Goal: Information Seeking & Learning: Check status

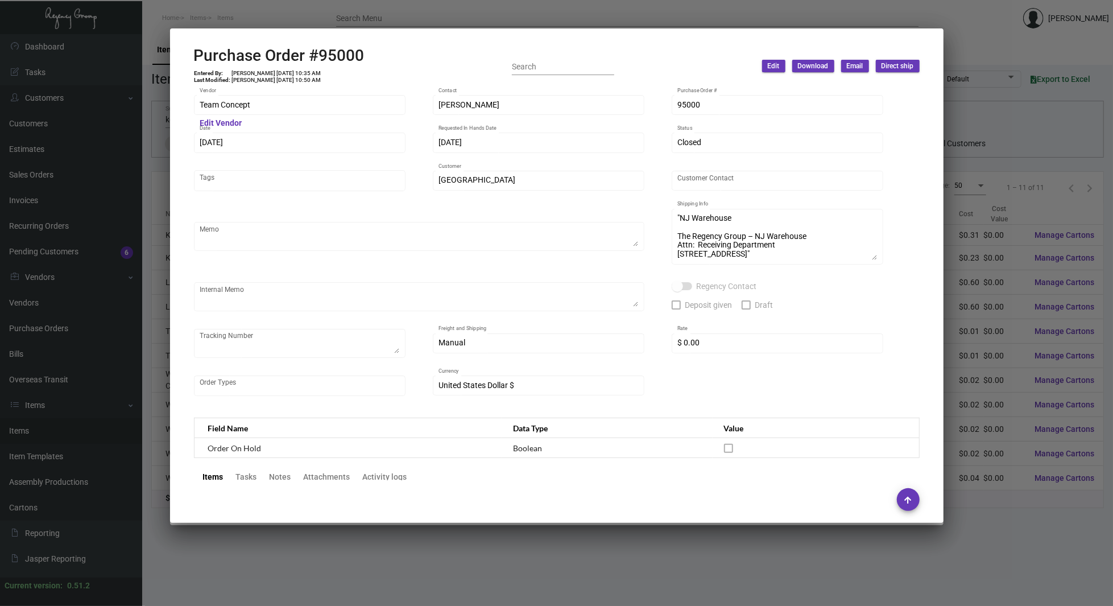
scroll to position [546, 0]
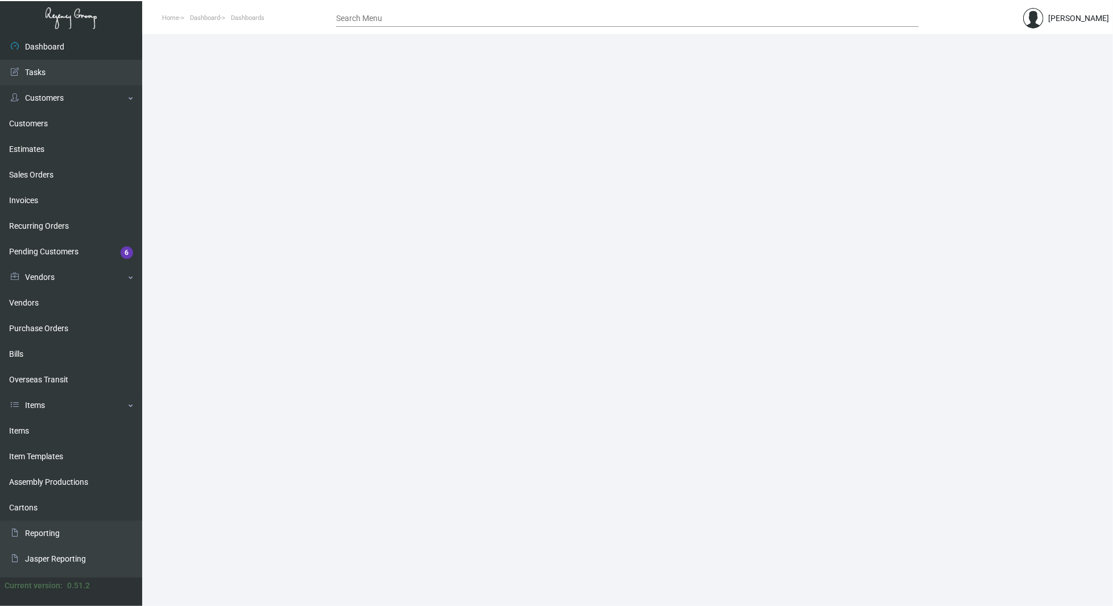
click at [380, 308] on main at bounding box center [627, 320] width 971 height 572
click at [51, 434] on link "Items" at bounding box center [71, 431] width 142 height 26
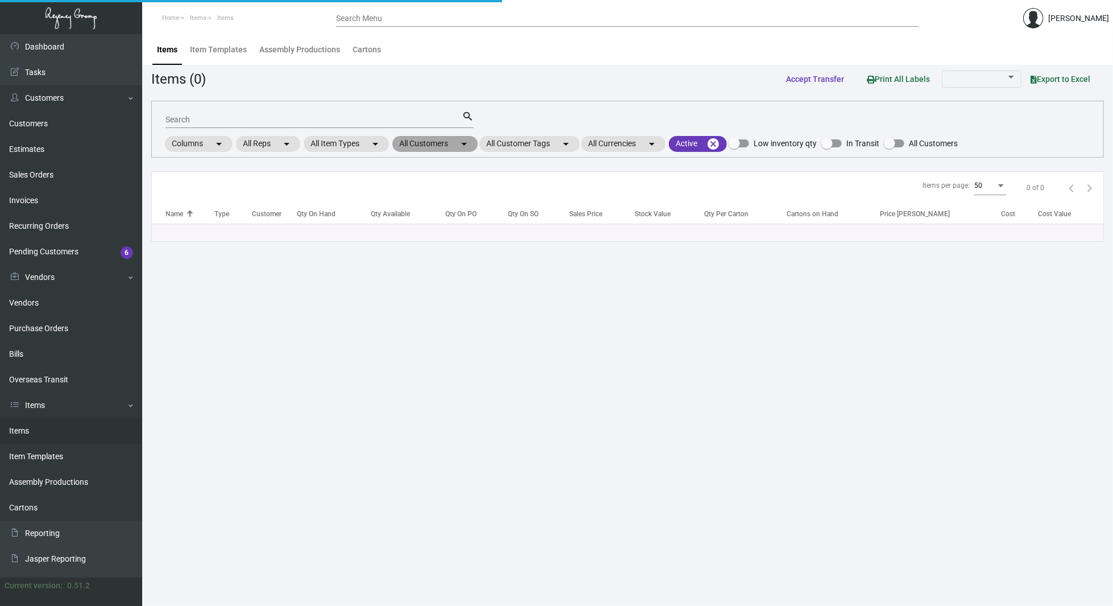
click at [456, 146] on mat-chip "All Customers arrow_drop_down" at bounding box center [434, 144] width 85 height 16
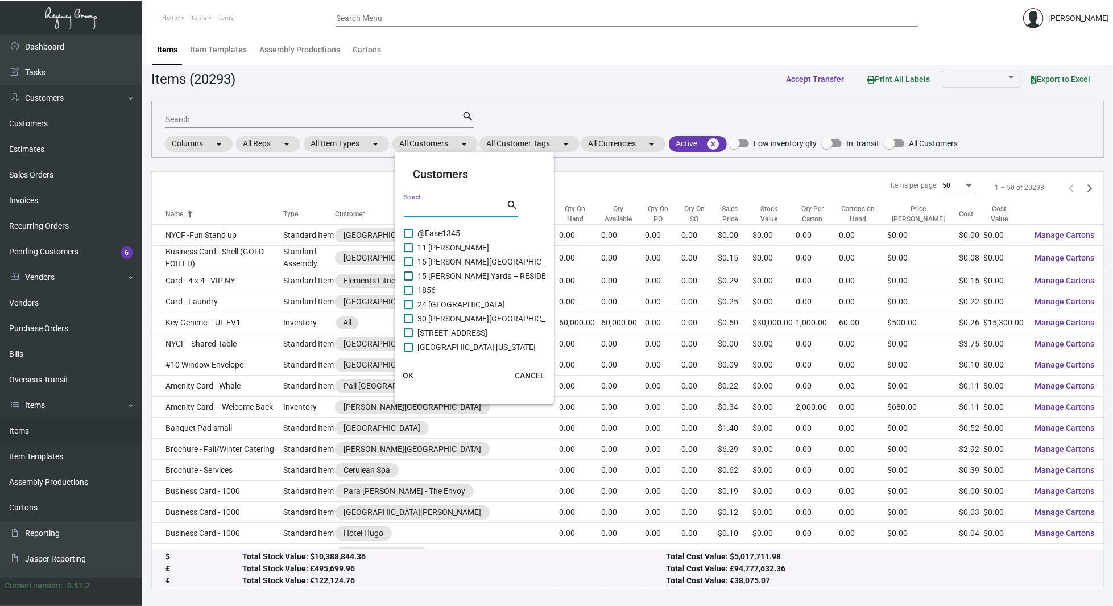
click at [448, 205] on input "Search" at bounding box center [455, 208] width 102 height 9
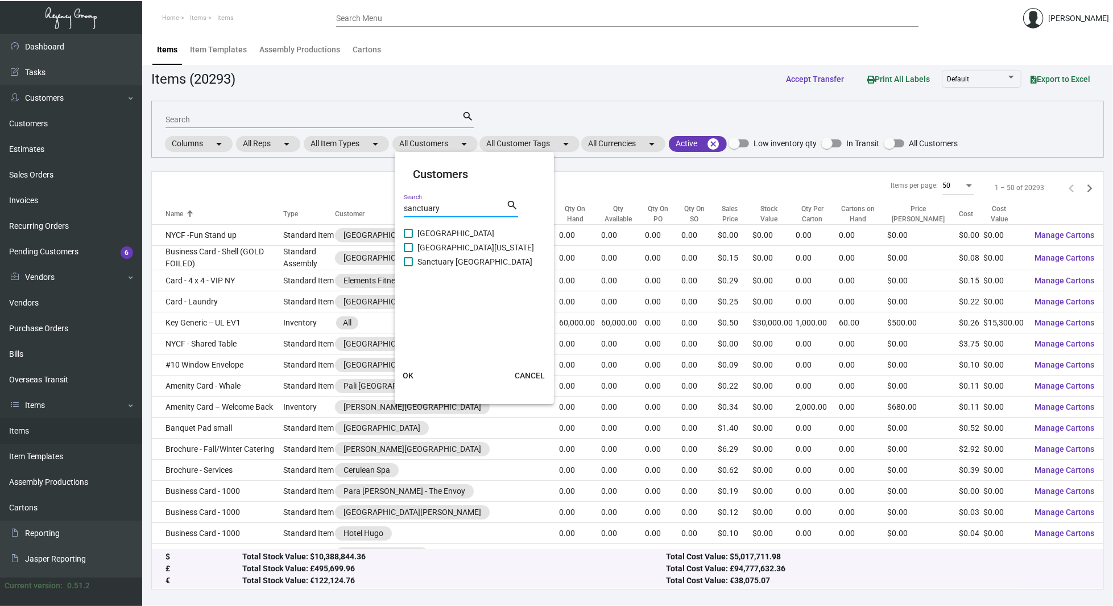
type input "sanctuary"
click at [442, 233] on span "[GEOGRAPHIC_DATA]" at bounding box center [455, 233] width 77 height 14
click at [408, 238] on input "[GEOGRAPHIC_DATA]" at bounding box center [408, 238] width 1 height 1
checkbox input "true"
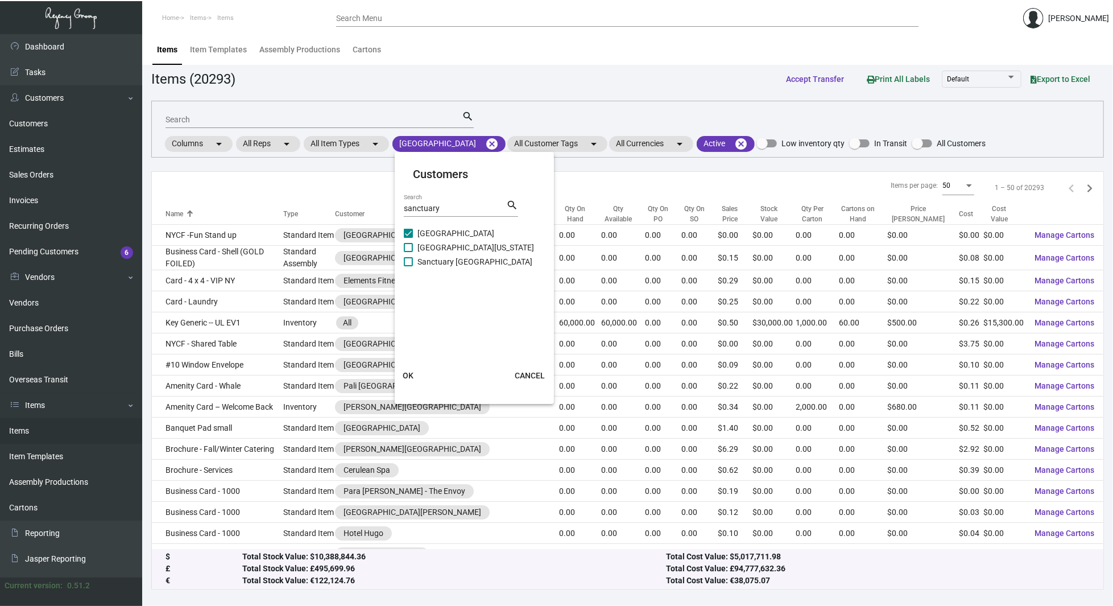
click at [412, 367] on button "OK" at bounding box center [408, 375] width 36 height 20
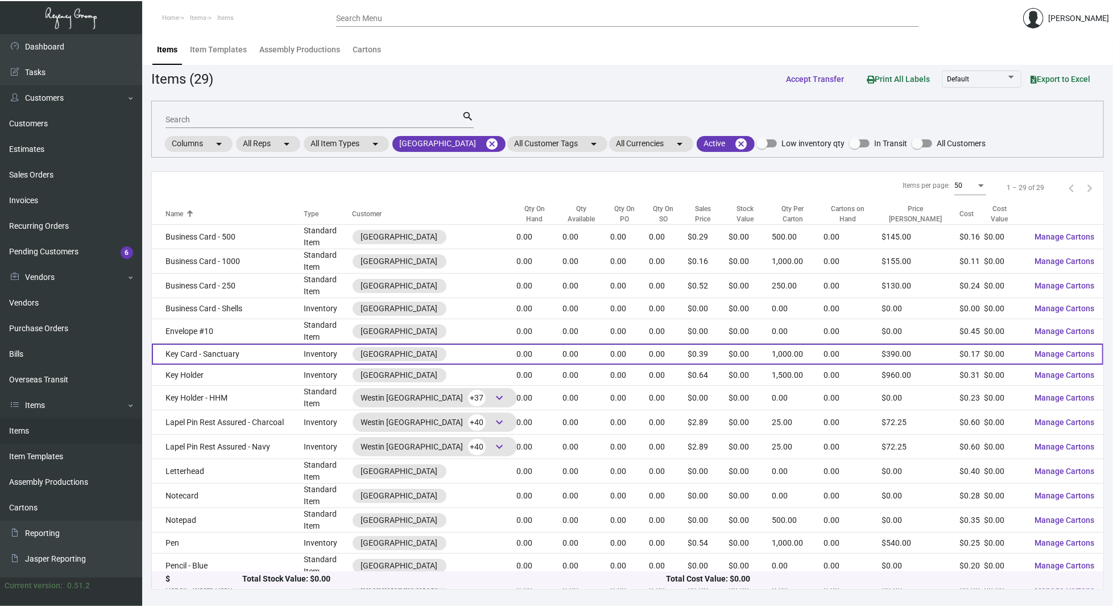
click at [264, 356] on td "Key Card - Sanctuary" at bounding box center [228, 353] width 152 height 21
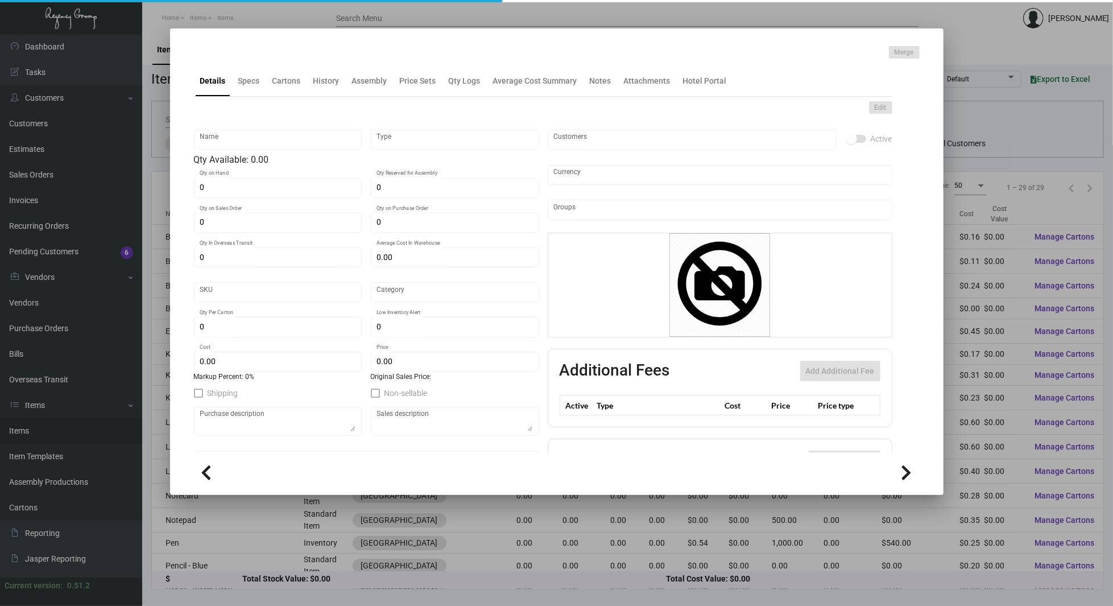
type input "Key Card - Sanctuary"
type input "Inventory"
type input "$ 0.17034"
type input "SBR-KC"
type input "Overseas"
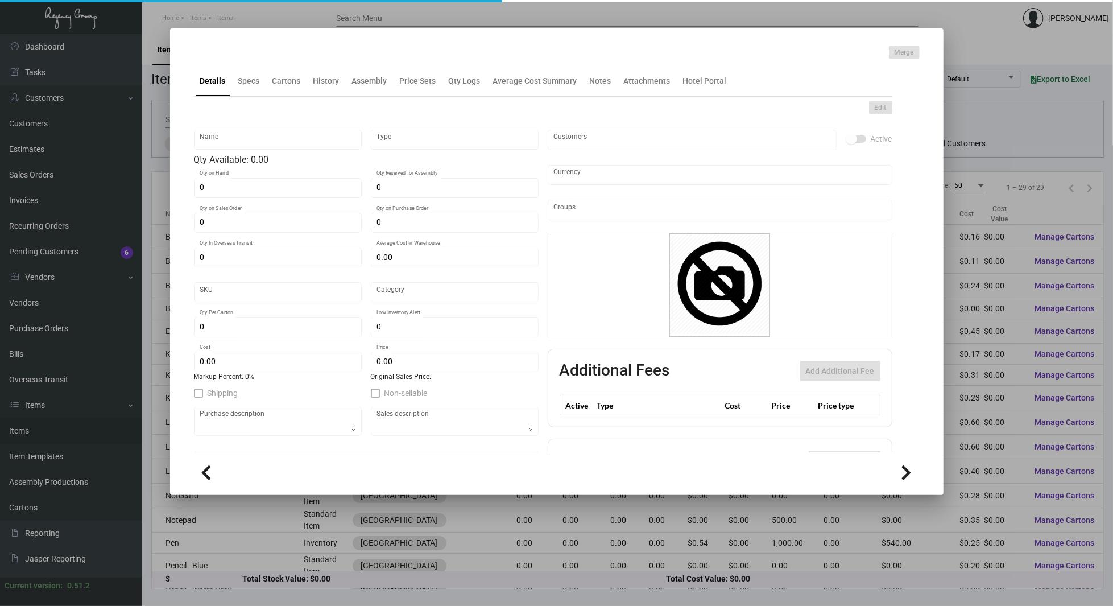
type input "1,000"
type input "$ 0.167"
type input "$ 0.39"
checkbox input "true"
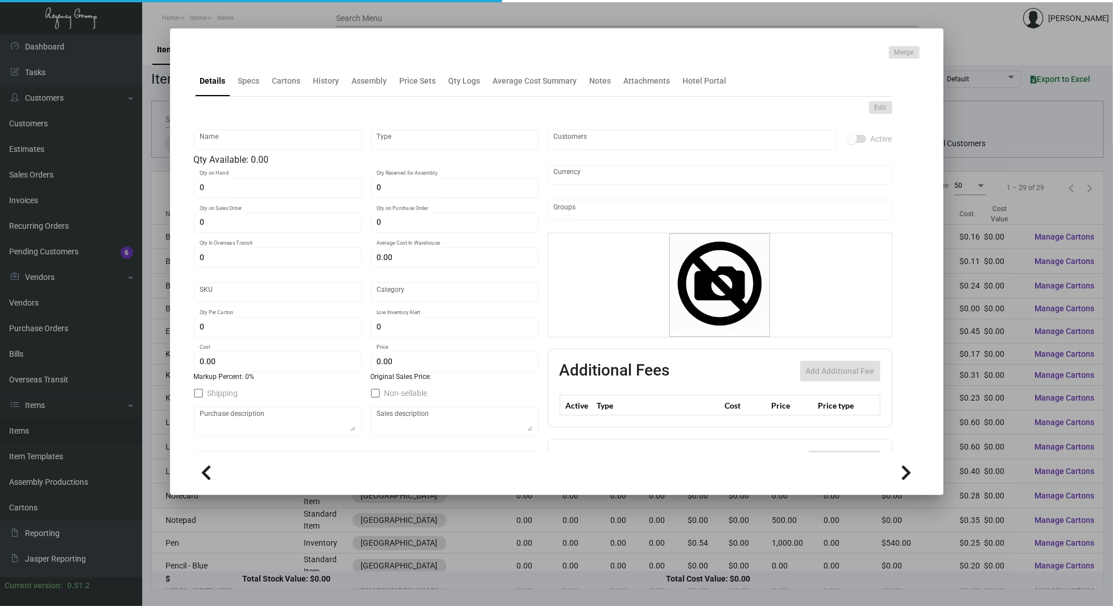
type input "United States Dollar $"
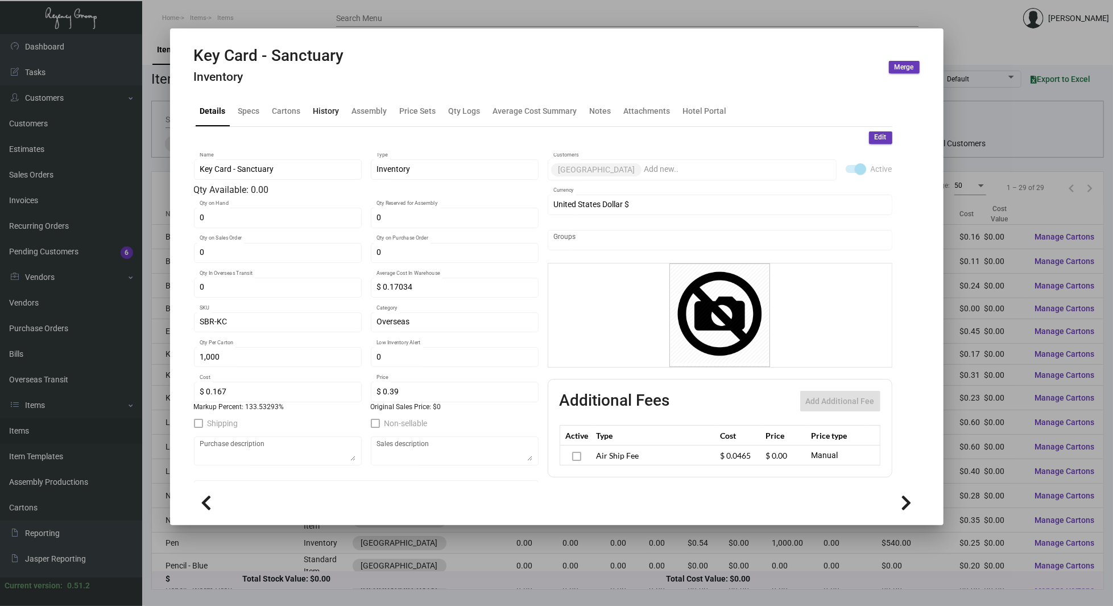
click at [326, 101] on div "History" at bounding box center [326, 110] width 35 height 27
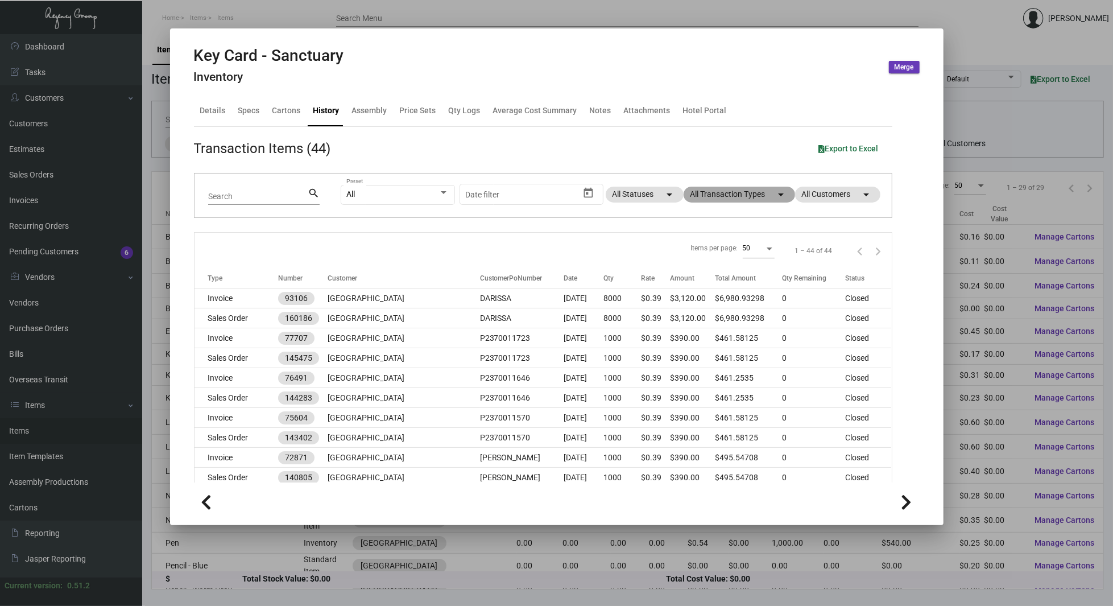
click at [753, 194] on mat-chip "All Transaction Types arrow_drop_down" at bounding box center [739, 195] width 111 height 16
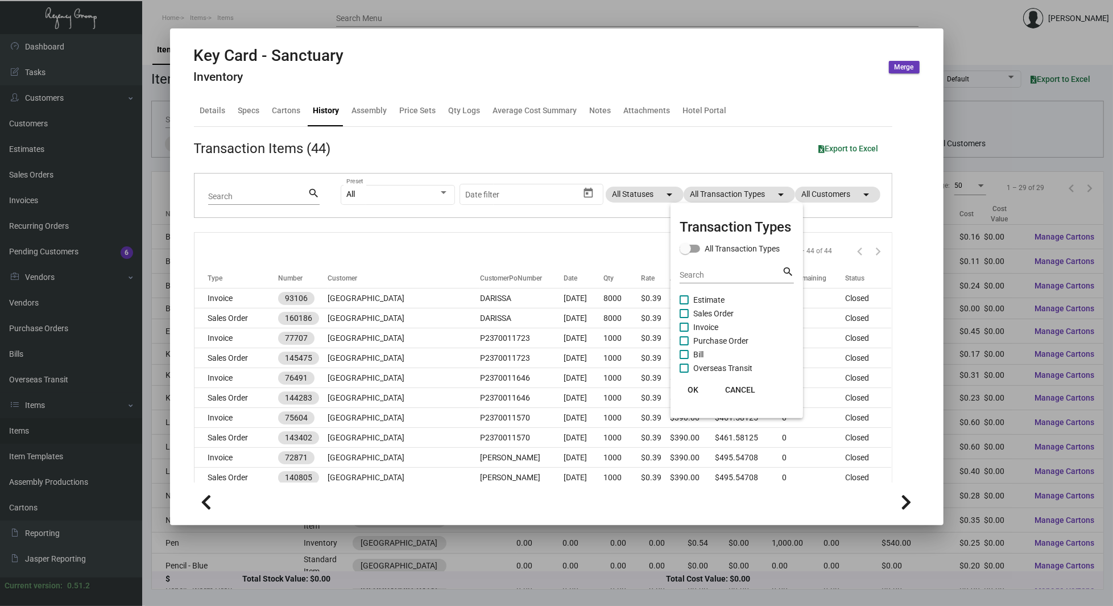
click at [710, 339] on span "Purchase Order" at bounding box center [720, 341] width 55 height 14
click at [684, 345] on input "Purchase Order" at bounding box center [684, 345] width 1 height 1
checkbox input "true"
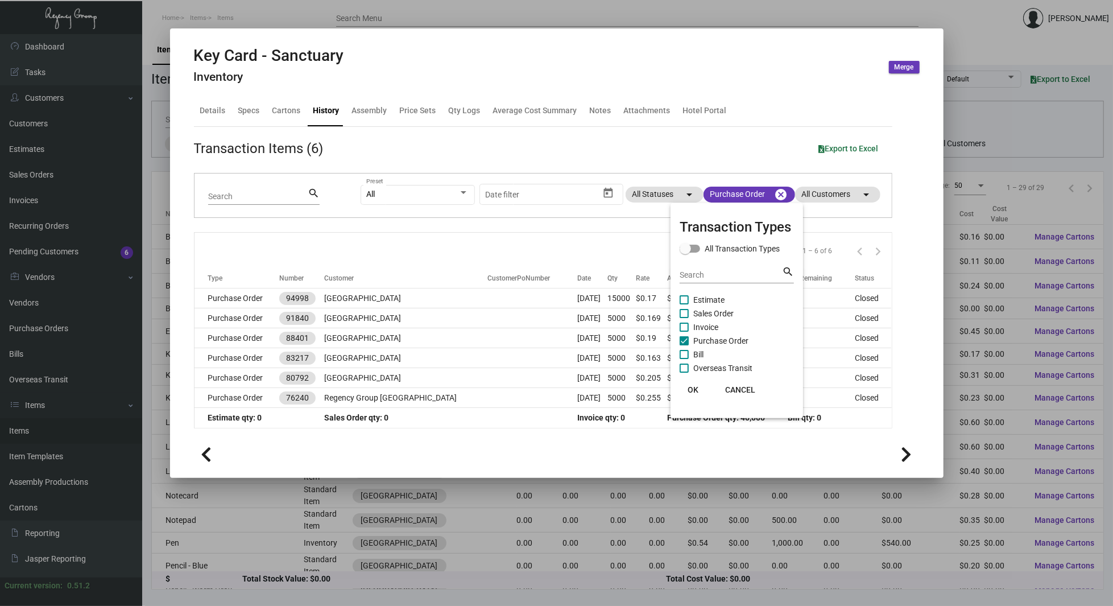
click at [701, 389] on button "OK" at bounding box center [693, 389] width 36 height 20
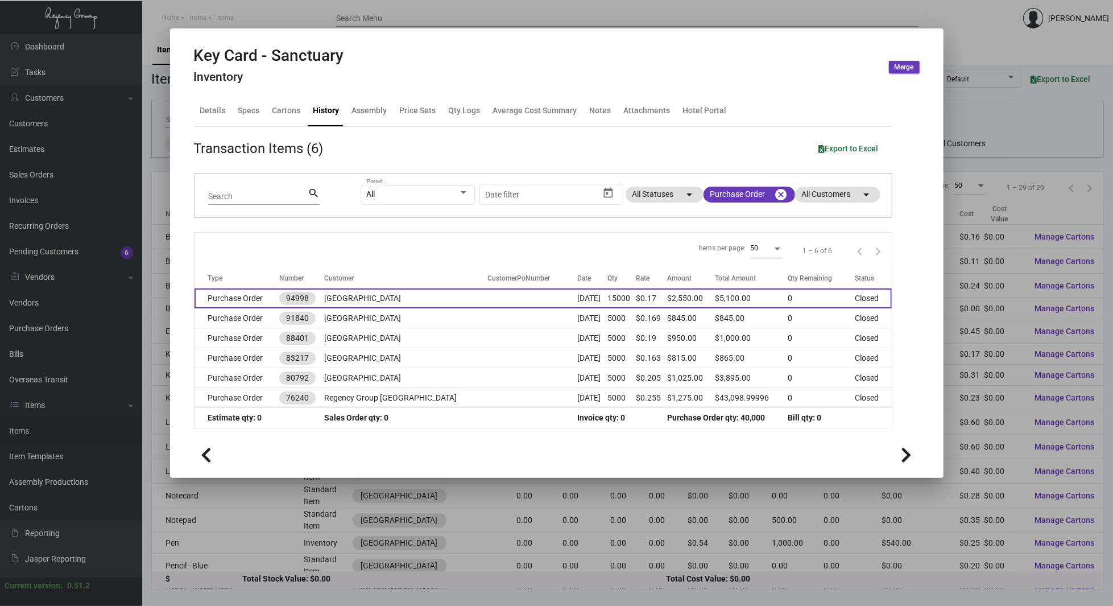
click at [384, 299] on td "[GEOGRAPHIC_DATA]" at bounding box center [405, 298] width 163 height 20
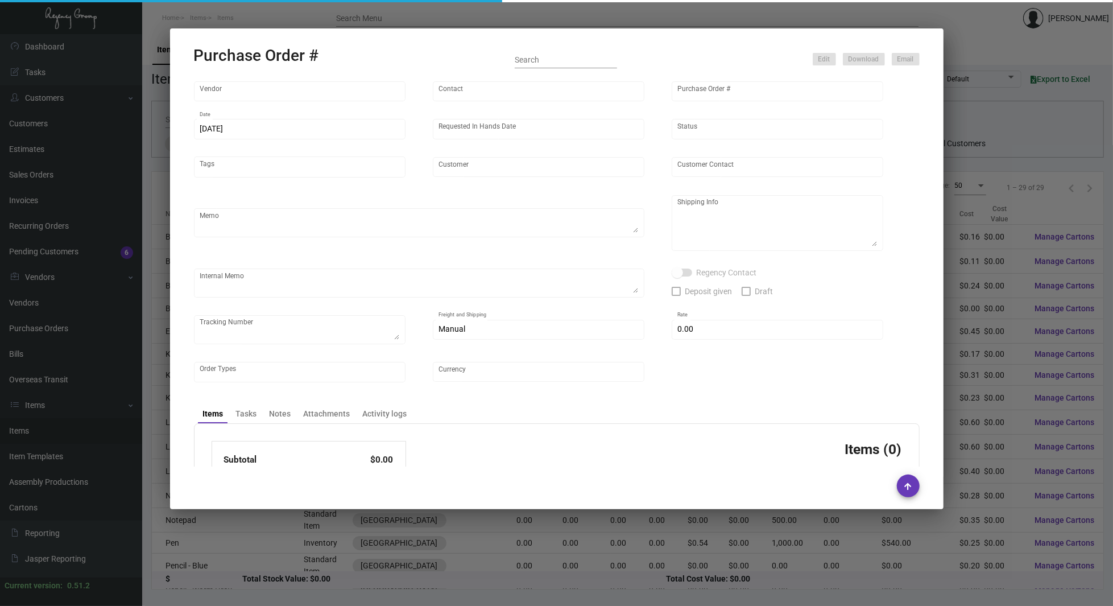
type input "Nexqo"
type input "[PERSON_NAME]"
type input "94998"
type input "[DATE]"
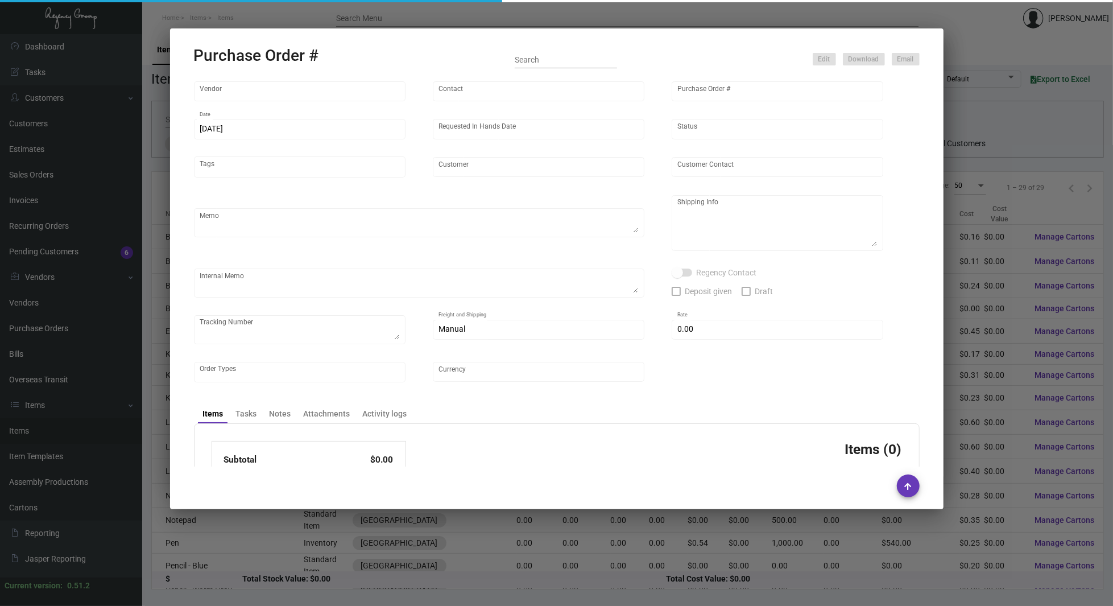
type input "[GEOGRAPHIC_DATA]"
type textarea "AIR 7500 to LA BOAT 7500 to [GEOGRAPHIC_DATA]."
type textarea "Regency Group NJ - [PERSON_NAME] [STREET_ADDRESS]"
checkbox input "true"
type input "$ 0.00"
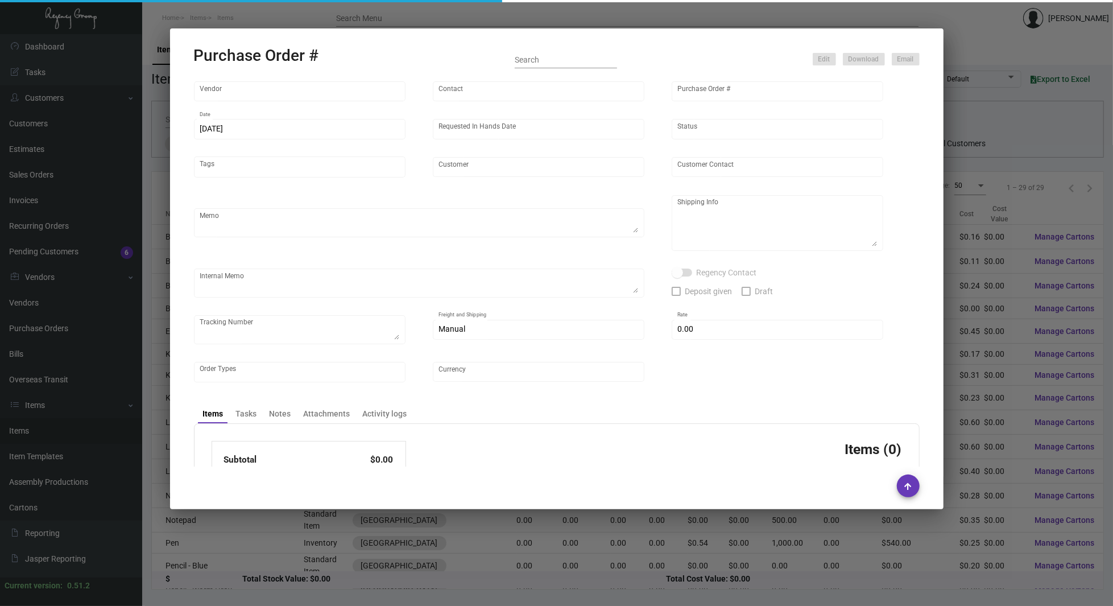
type input "United States Dollar $"
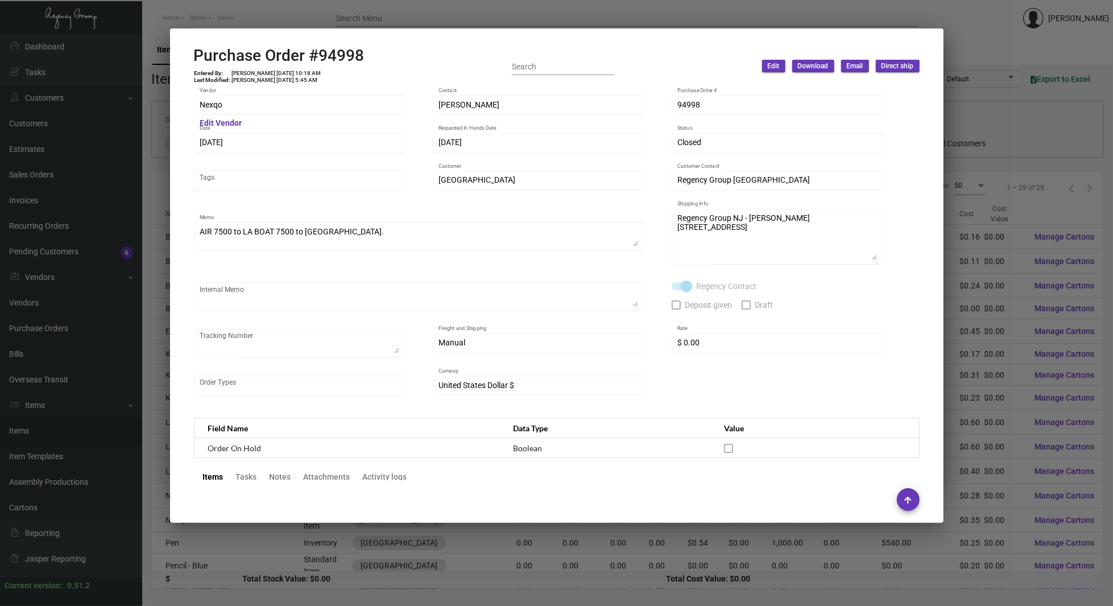
click at [346, 57] on h2 "Purchase Order #94998" at bounding box center [279, 55] width 171 height 19
copy h2 "94998"
click at [253, 42] on mat-dialog-container "Purchase Order #94998 Entered By: [PERSON_NAME] [DATE] 10:18 AM Last Modified: …" at bounding box center [556, 275] width 773 height 494
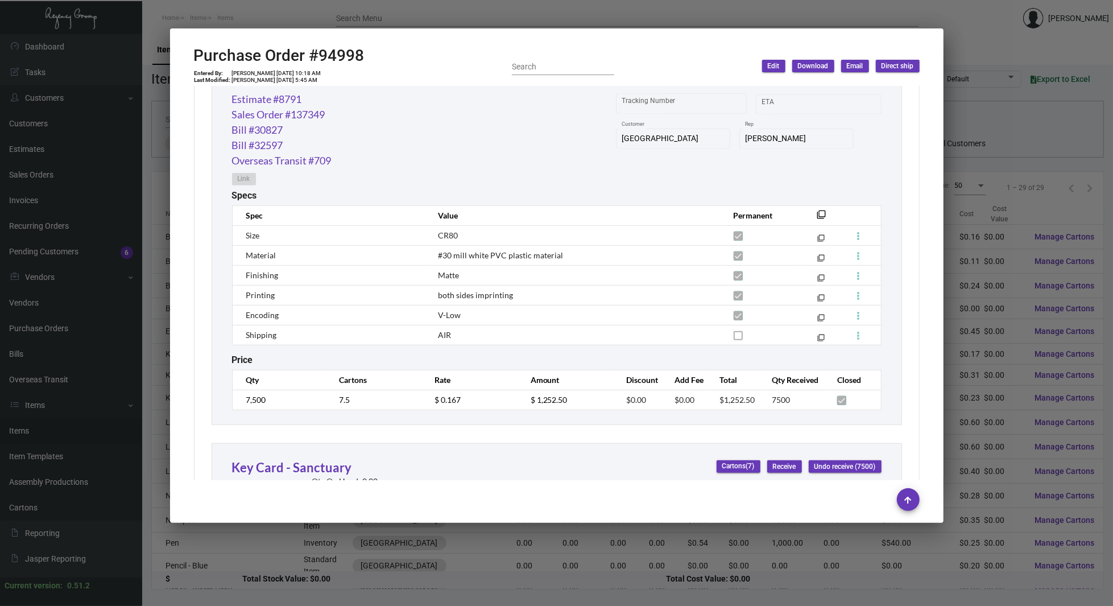
scroll to position [656, 0]
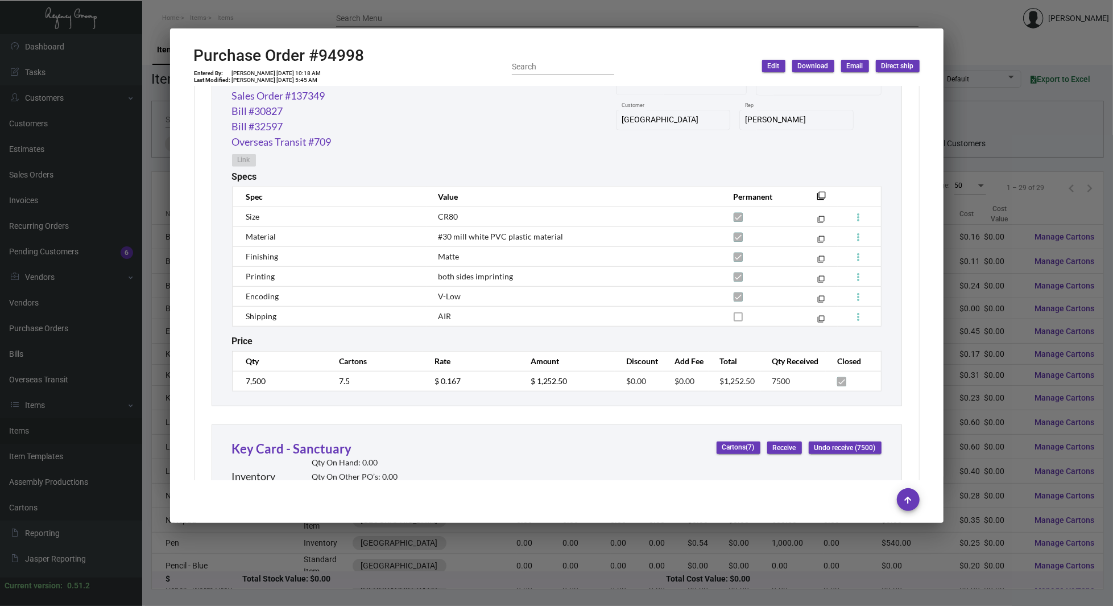
click at [895, 227] on div "Subtotal $2,550.00 Discount $0.00 Additional Fees $0.00 Shipping $0.00 Total $2…" at bounding box center [557, 326] width 726 height 993
click at [213, 255] on div "Key Card - Sanctuary Inventory Qty On Hand: 0.00 Qty On Other PO’s: 0.00 Qty On…" at bounding box center [557, 201] width 690 height 409
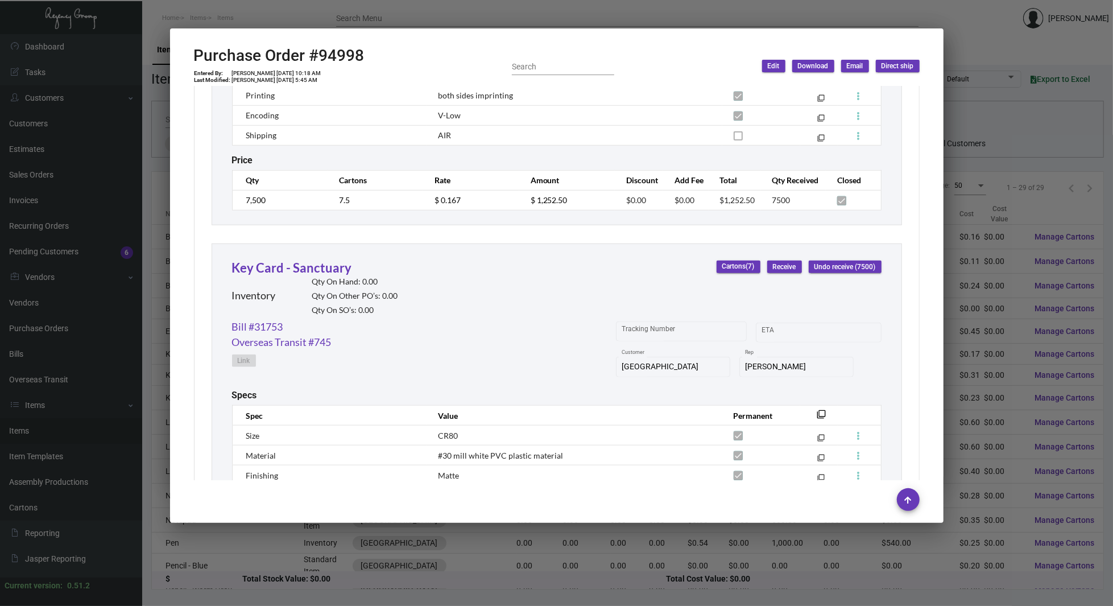
scroll to position [1009, 0]
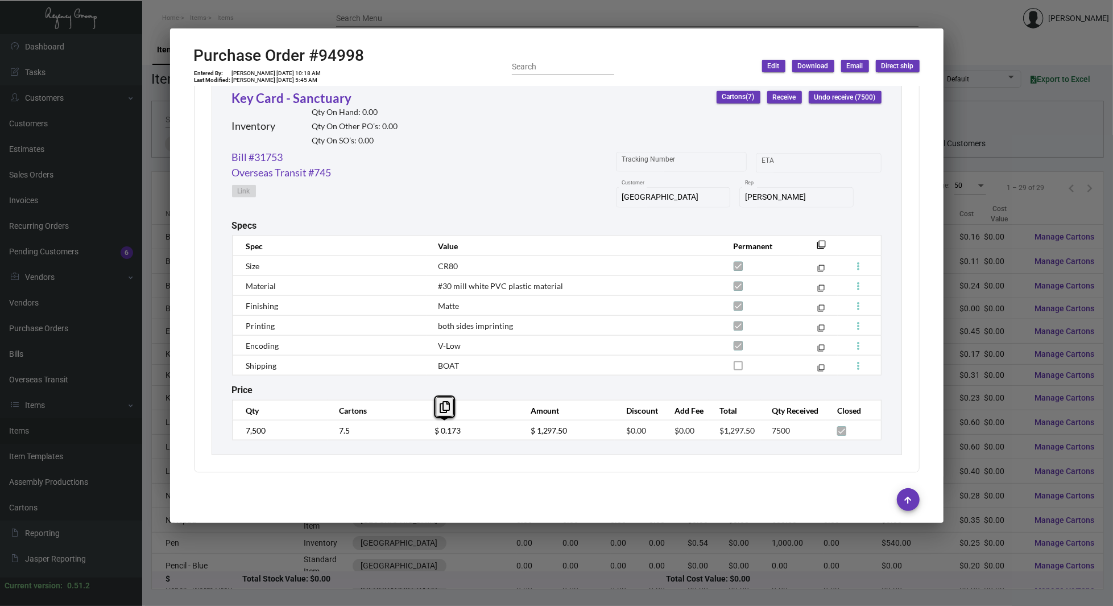
click at [187, 133] on div "Nexqo Vendor Edit Vendor [PERSON_NAME] Contact 94998 Purchase Order # [DATE] Da…" at bounding box center [556, 283] width 753 height 394
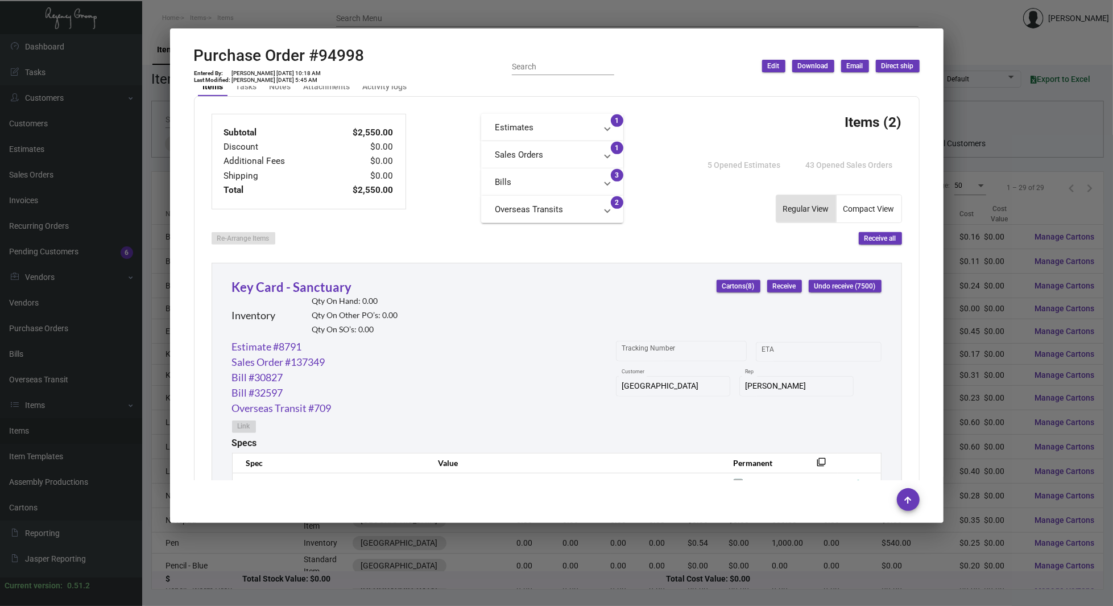
scroll to position [390, 0]
click at [278, 346] on link "Estimate #8791" at bounding box center [267, 347] width 70 height 15
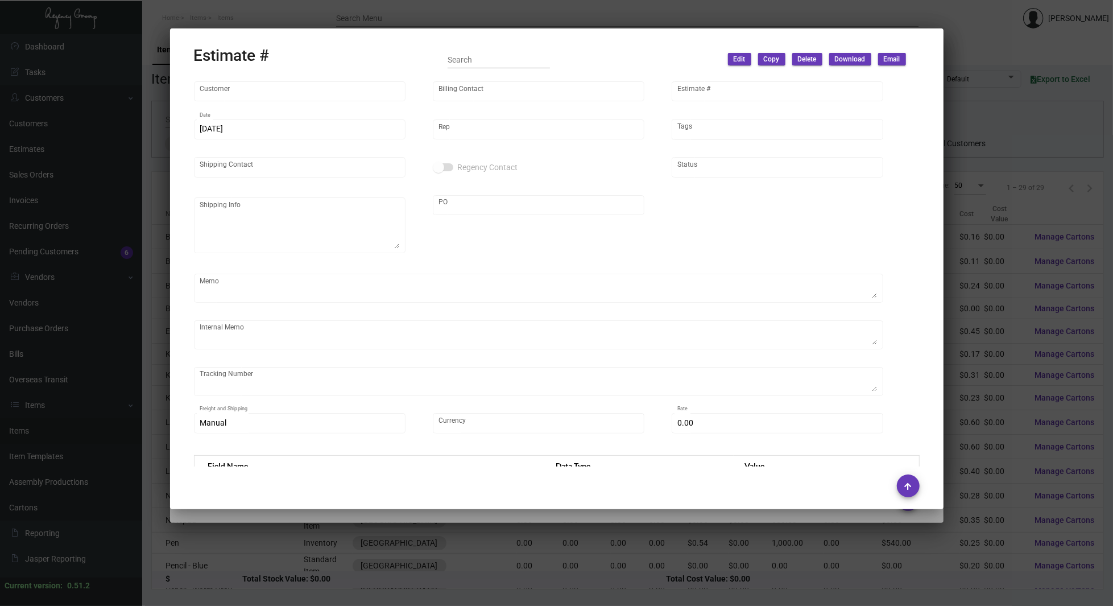
type input "[GEOGRAPHIC_DATA]"
type input "[PERSON_NAME]"
type input "8791"
type input "[DATE]"
type input "[PERSON_NAME]"
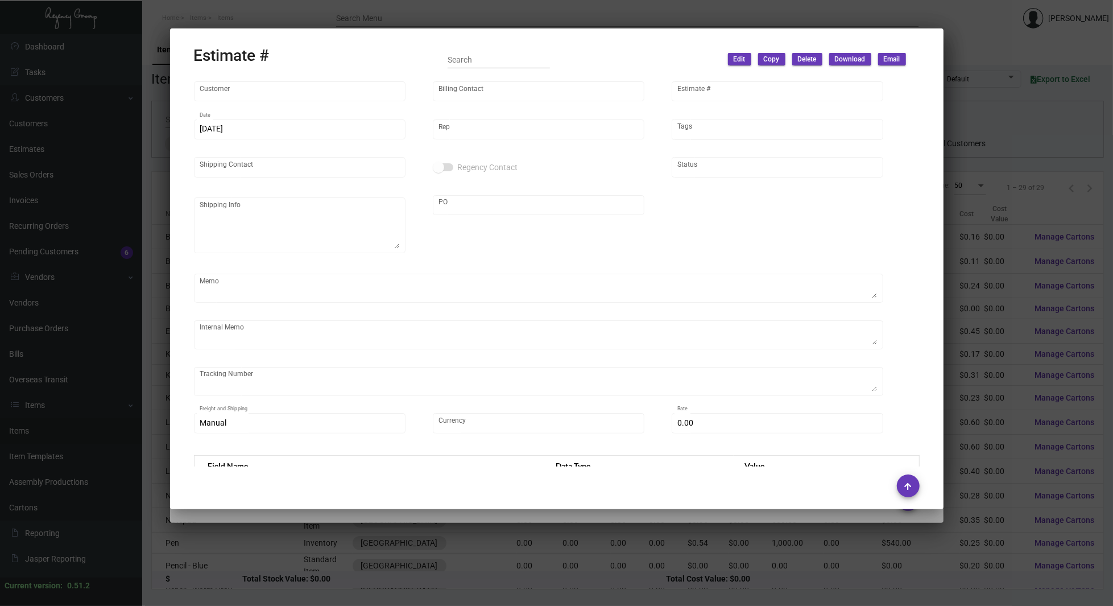
type input "[PERSON_NAME]"
type input "United States Dollar $"
type input "$ 0.00"
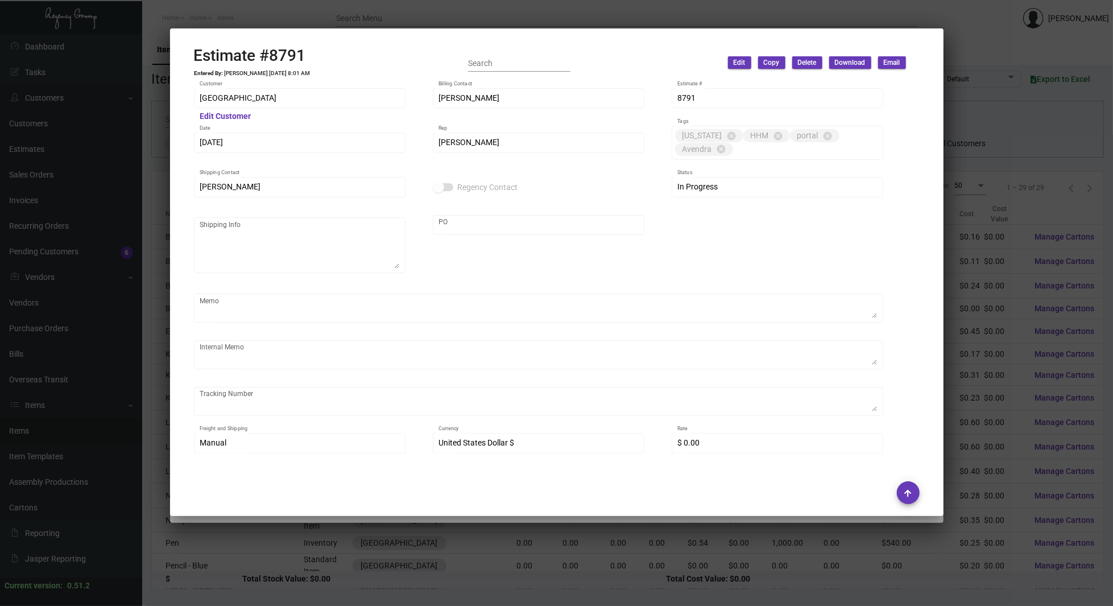
click at [284, 48] on h2 "Estimate #8791" at bounding box center [252, 55] width 117 height 19
copy h2 "8791"
click at [213, 76] on div "Estimate #8791 Entered By: [PERSON_NAME] [DATE] 8:01 AM" at bounding box center [252, 63] width 117 height 34
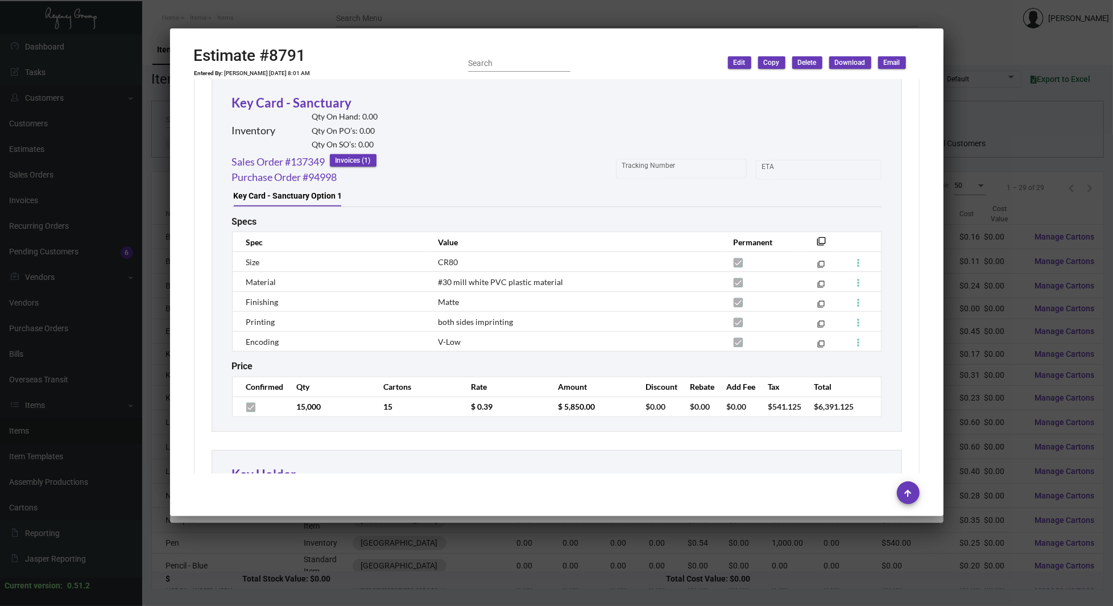
scroll to position [984, 0]
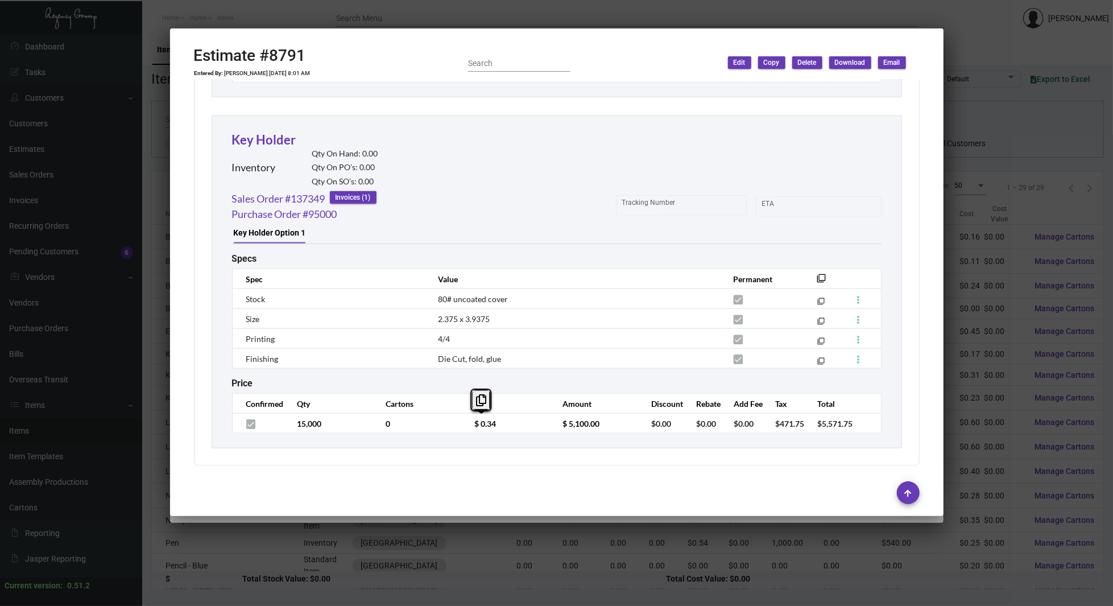
click at [254, 235] on div "Key Holder Option 1" at bounding box center [270, 233] width 72 height 12
click at [123, 218] on div at bounding box center [556, 303] width 1113 height 606
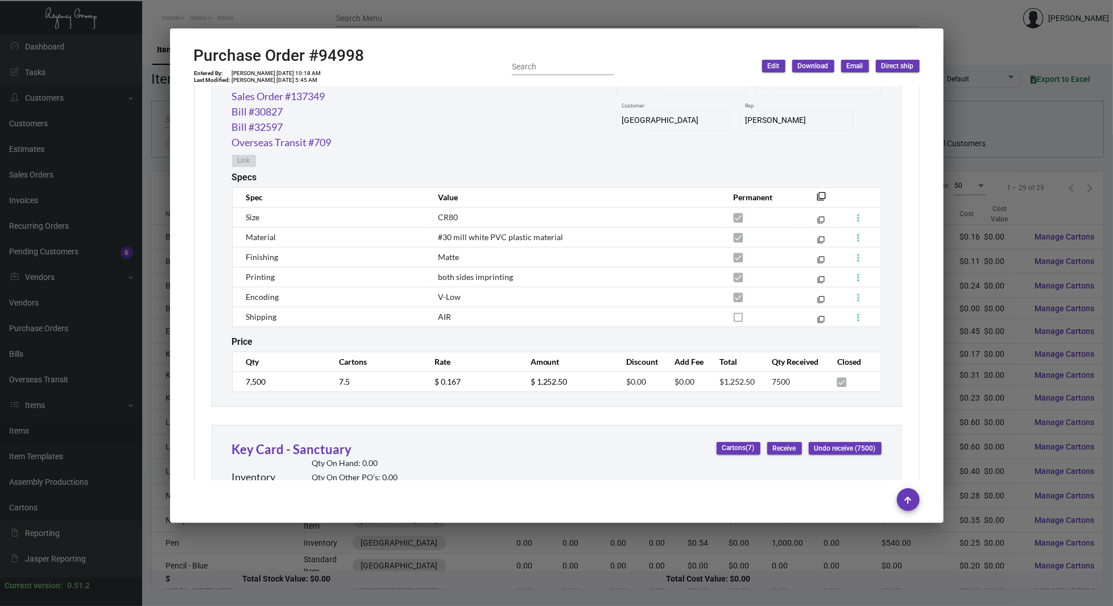
scroll to position [660, 0]
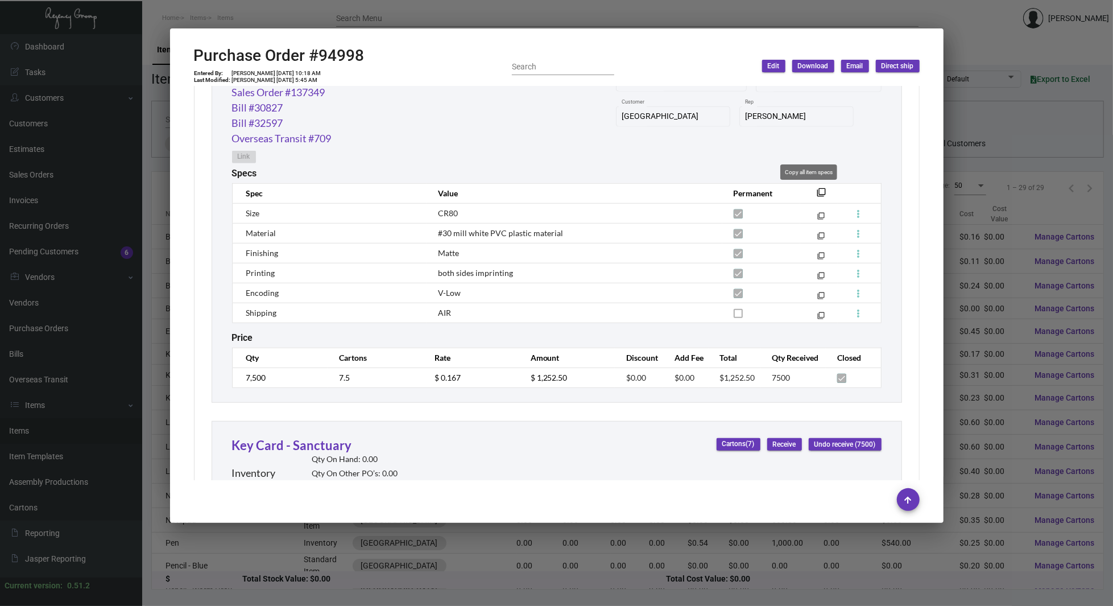
click at [817, 192] on mat-icon "filter_none" at bounding box center [821, 195] width 9 height 9
click at [127, 92] on div at bounding box center [556, 303] width 1113 height 606
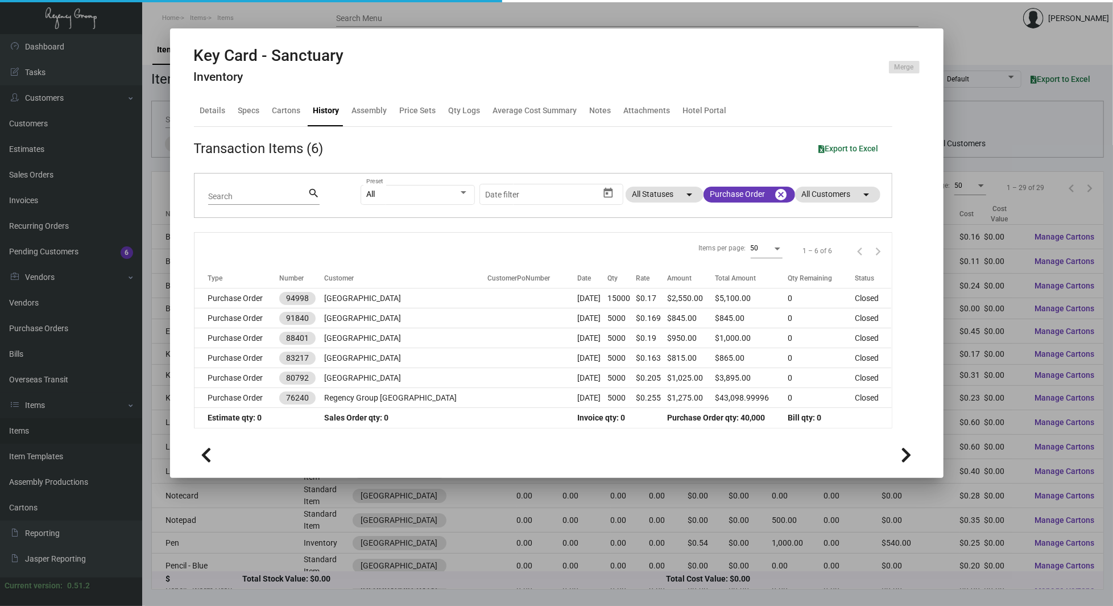
click at [127, 92] on div at bounding box center [556, 303] width 1113 height 606
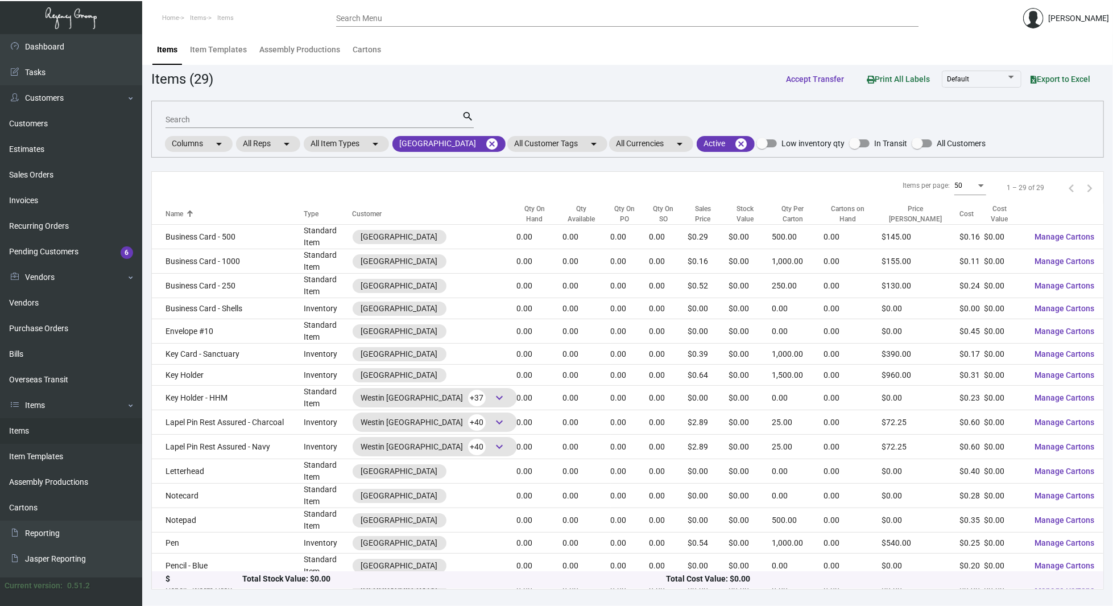
click at [246, 113] on div "Search" at bounding box center [313, 119] width 296 height 18
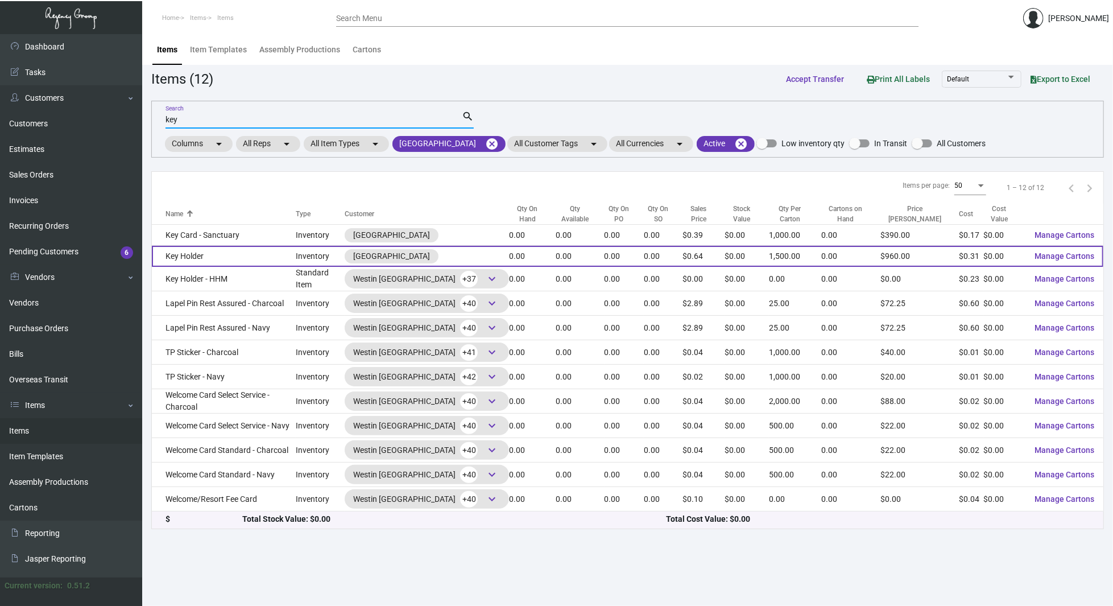
type input "key"
click at [258, 247] on td "Key Holder" at bounding box center [224, 256] width 144 height 21
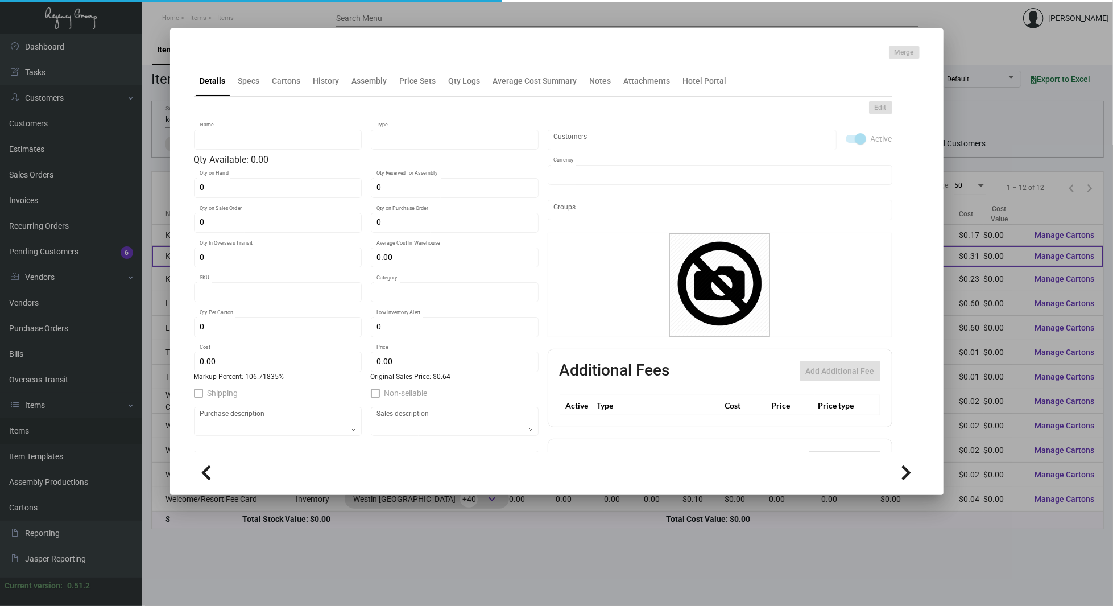
type input "Key Holder"
type input "Inventory"
type input "$ 0.03867"
type input "SBR-Key Holder-26"
type input "Standard"
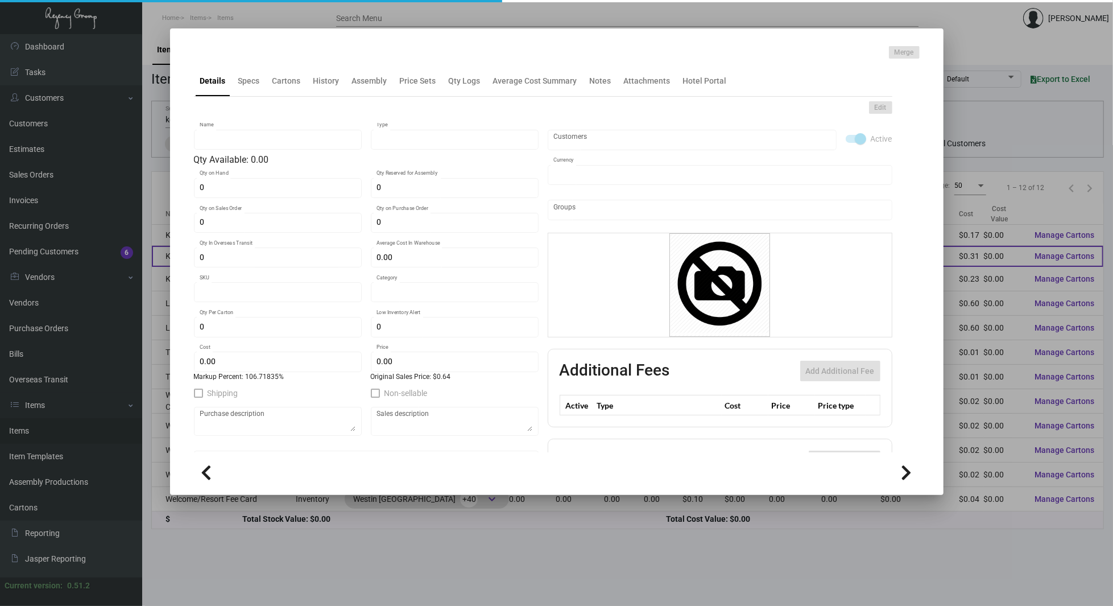
type input "1,500"
type input "1,000"
type input "$ 0.3096"
type input "$ 0.64"
checkbox input "true"
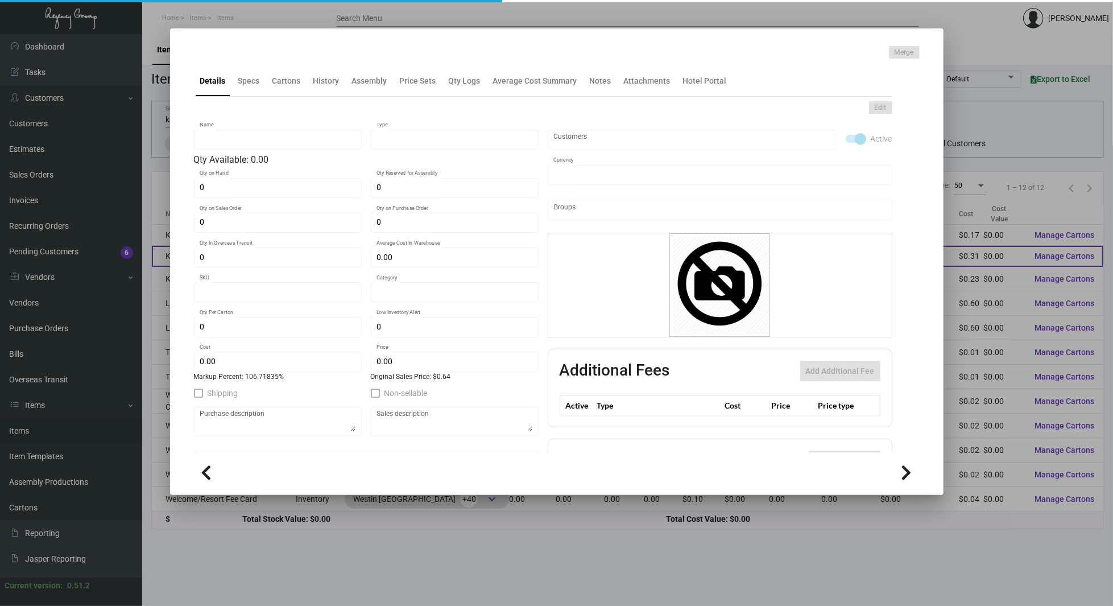
checkbox input "true"
type input "United States Dollar $"
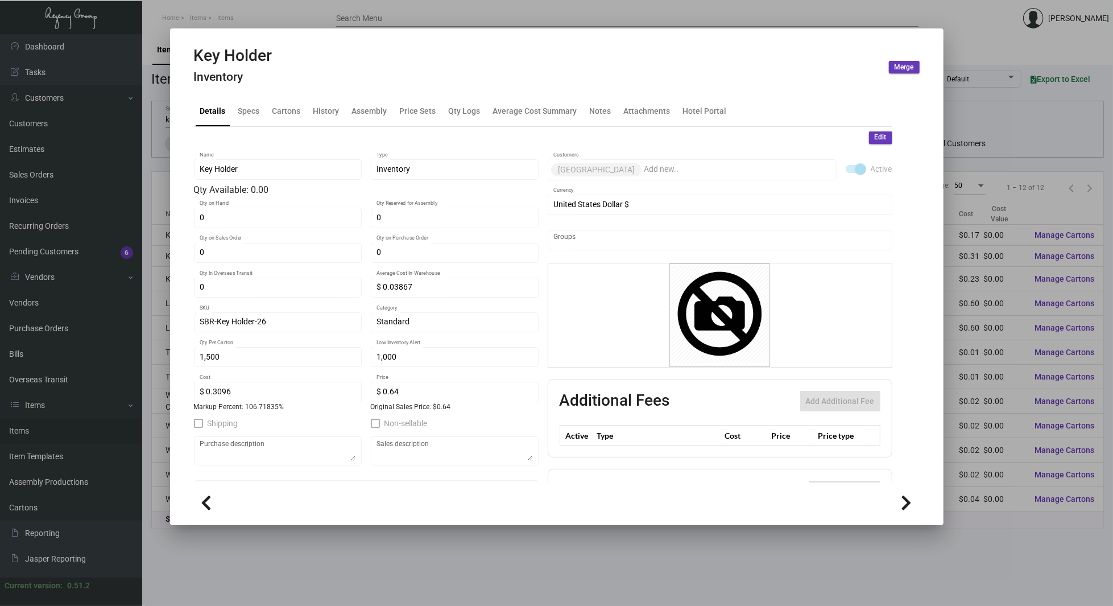
click at [133, 194] on div at bounding box center [556, 303] width 1113 height 606
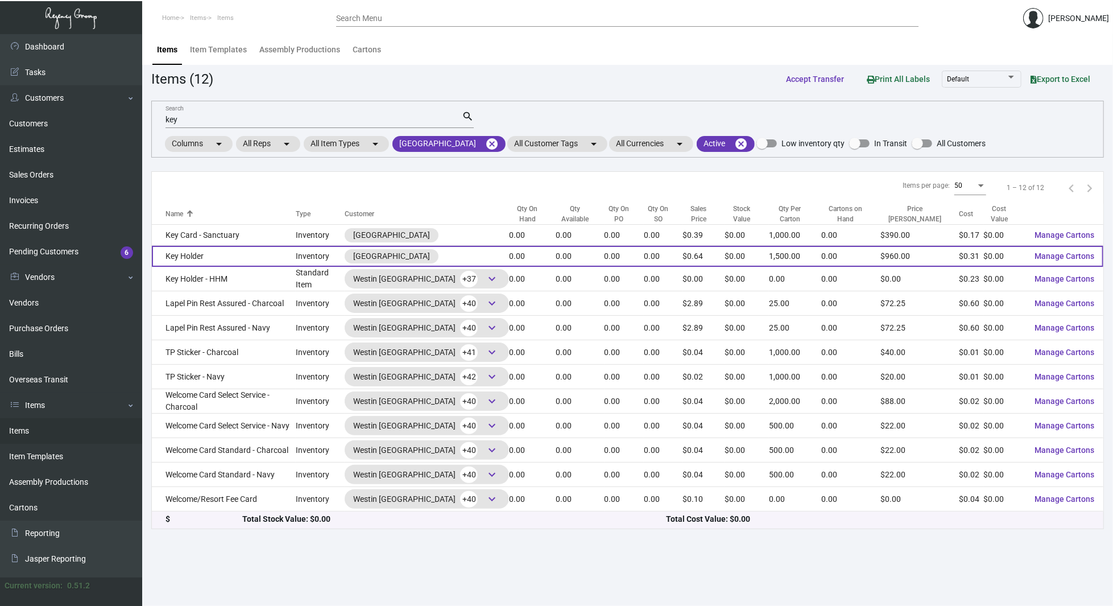
click at [231, 258] on td "Key Holder" at bounding box center [224, 256] width 144 height 21
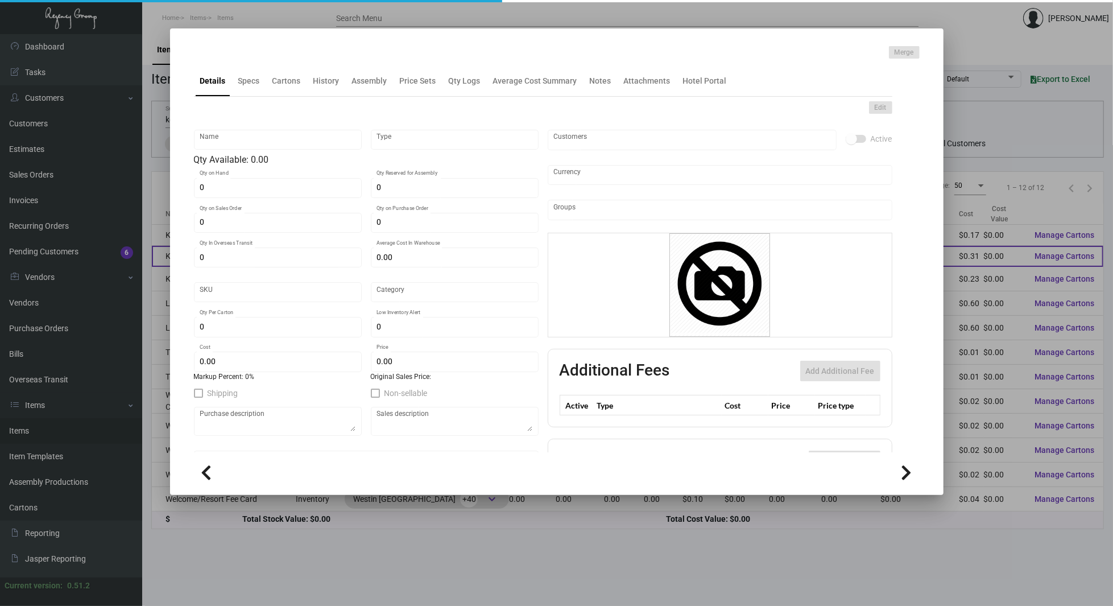
type input "Key Holder"
type input "Inventory"
type input "$ 0.03867"
type input "SBR-Key Holder-26"
type input "Standard"
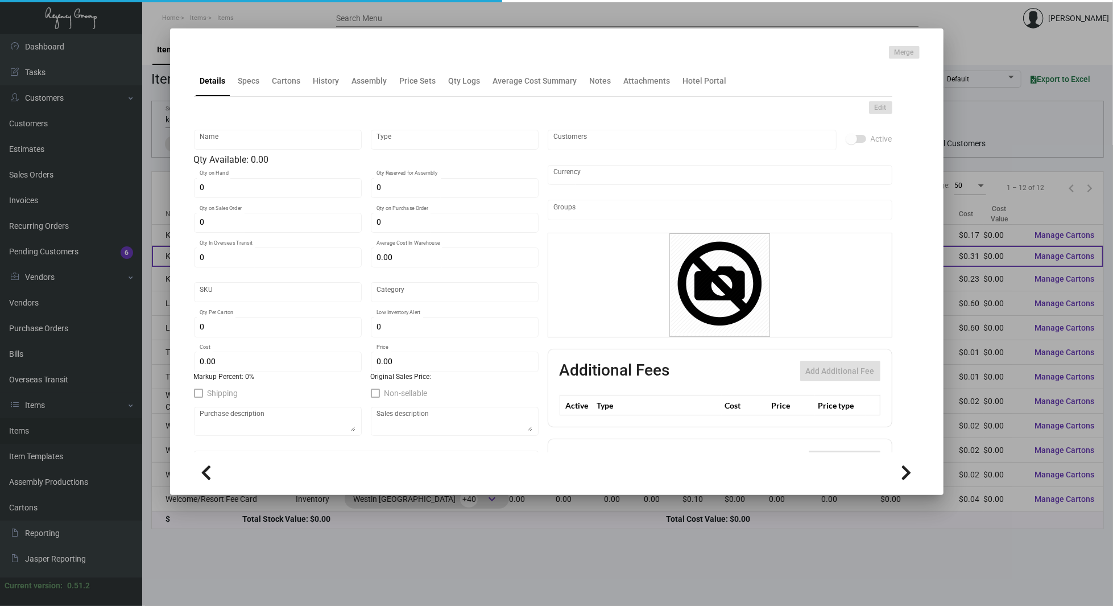
type input "1,500"
type input "1,000"
type input "$ 0.3096"
type input "$ 0.64"
checkbox input "true"
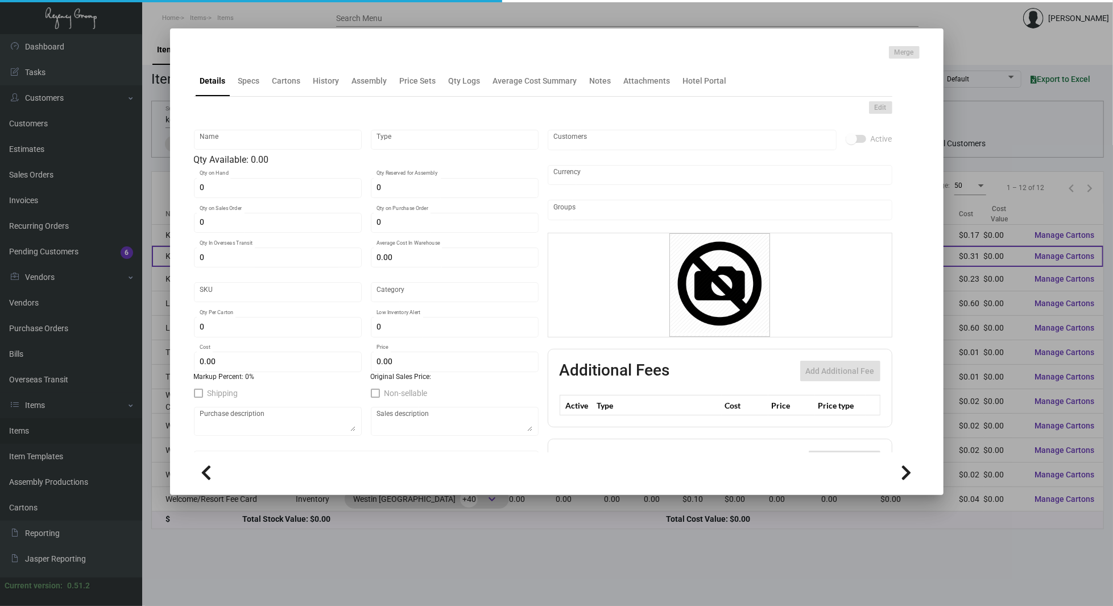
checkbox input "true"
type input "United States Dollar $"
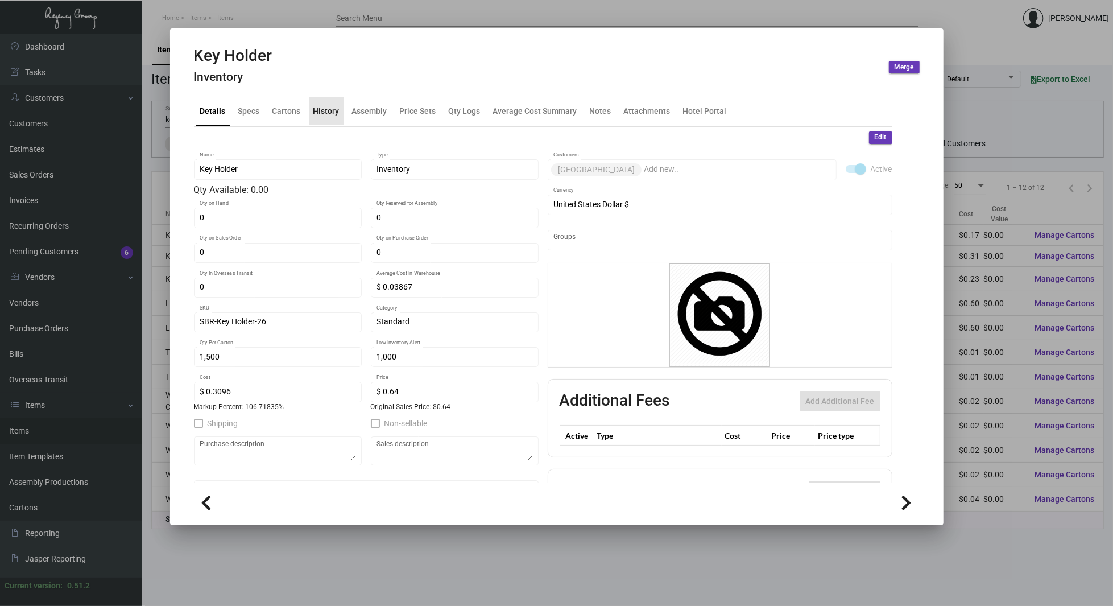
click at [328, 112] on div "History" at bounding box center [326, 111] width 26 height 12
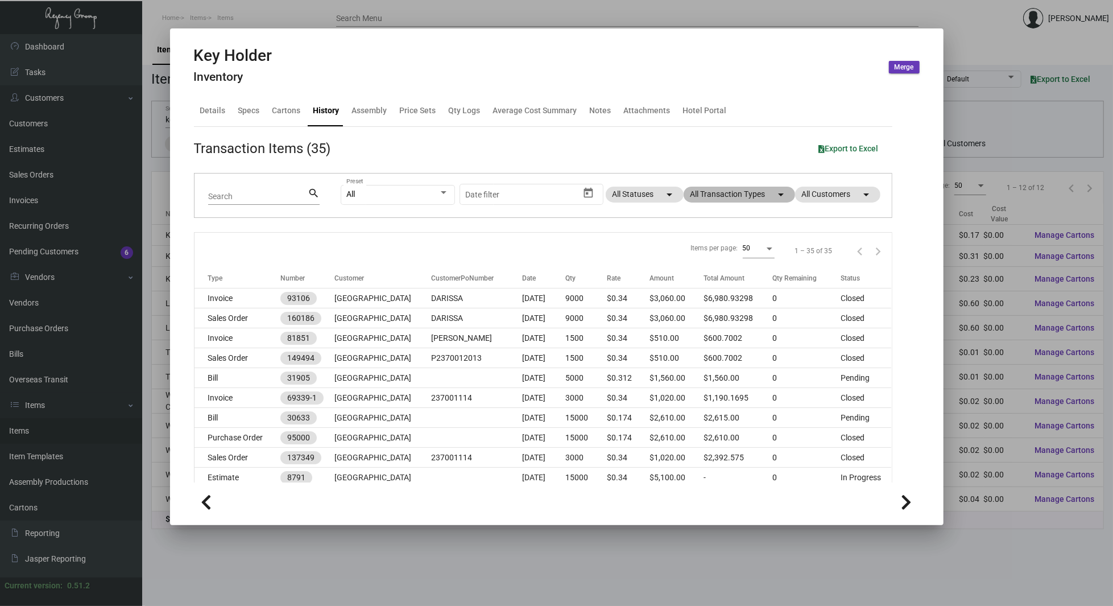
click at [742, 194] on mat-chip "All Transaction Types arrow_drop_down" at bounding box center [739, 195] width 111 height 16
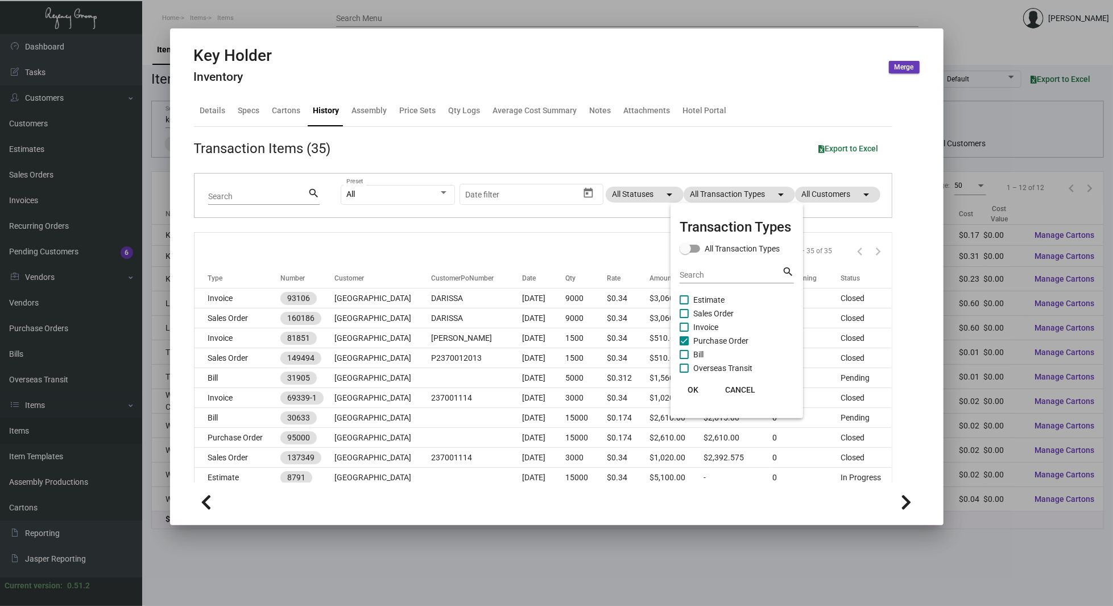
click at [715, 337] on span "Purchase Order" at bounding box center [720, 341] width 55 height 14
click at [684, 345] on input "Purchase Order" at bounding box center [684, 345] width 1 height 1
click at [715, 337] on span "Purchase Order" at bounding box center [720, 341] width 55 height 14
click at [684, 345] on input "Purchase Order" at bounding box center [684, 345] width 1 height 1
checkbox input "true"
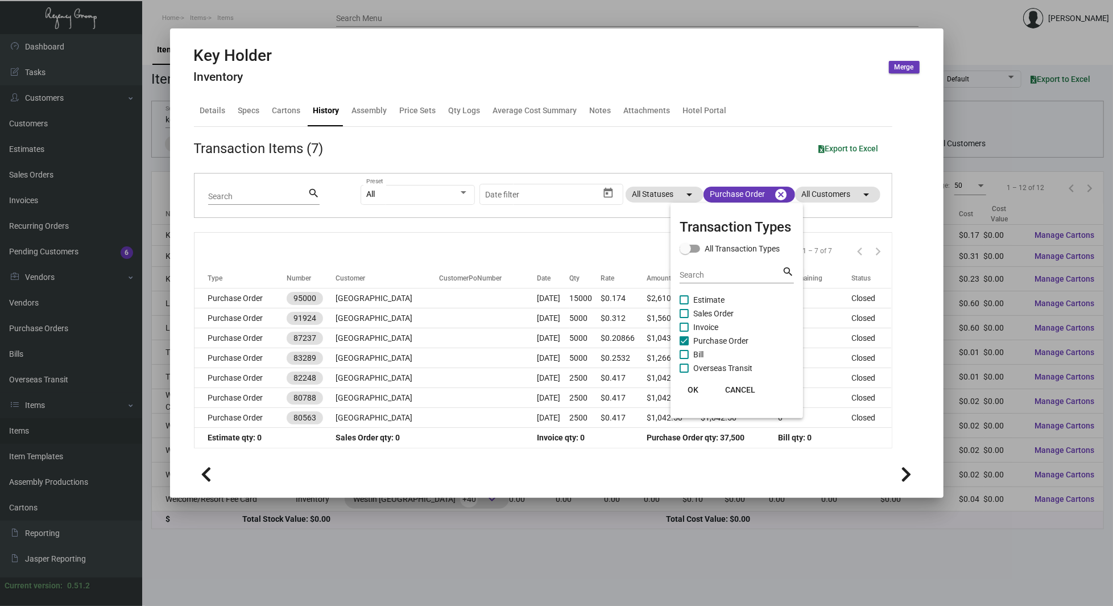
click at [697, 396] on button "OK" at bounding box center [693, 389] width 36 height 20
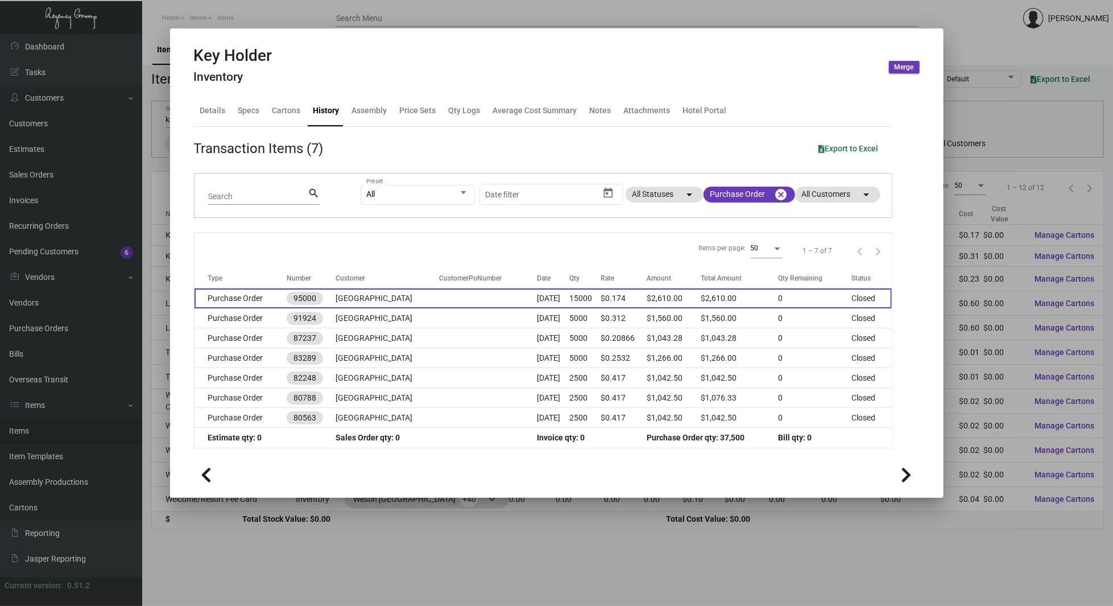
click at [417, 296] on td "[GEOGRAPHIC_DATA]" at bounding box center [387, 298] width 103 height 20
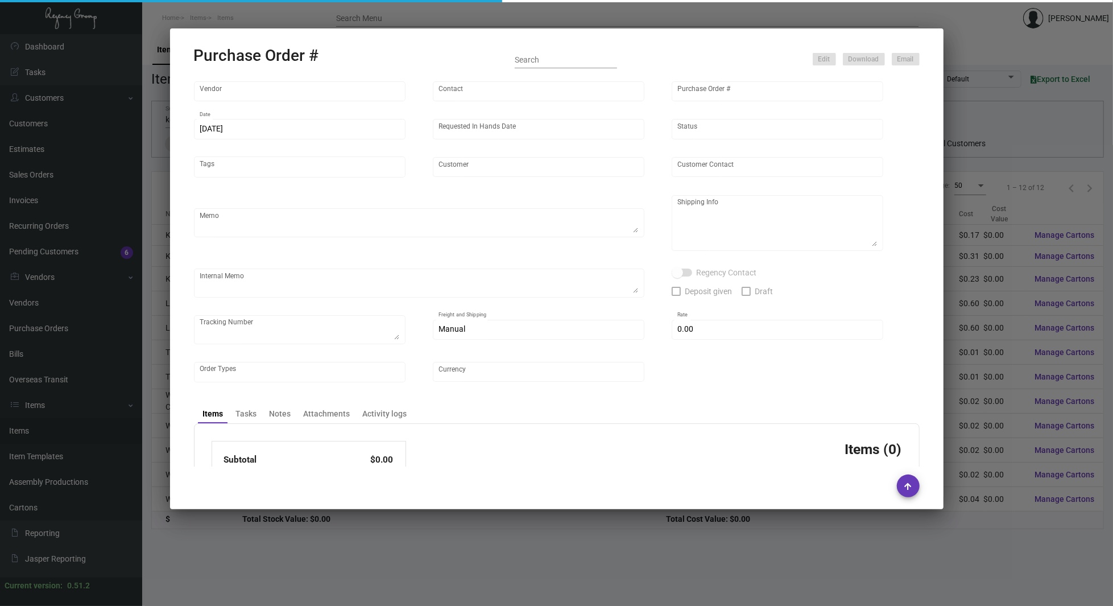
type input "Team Concept"
type input "[PERSON_NAME]"
type input "95000"
type input "[DATE]"
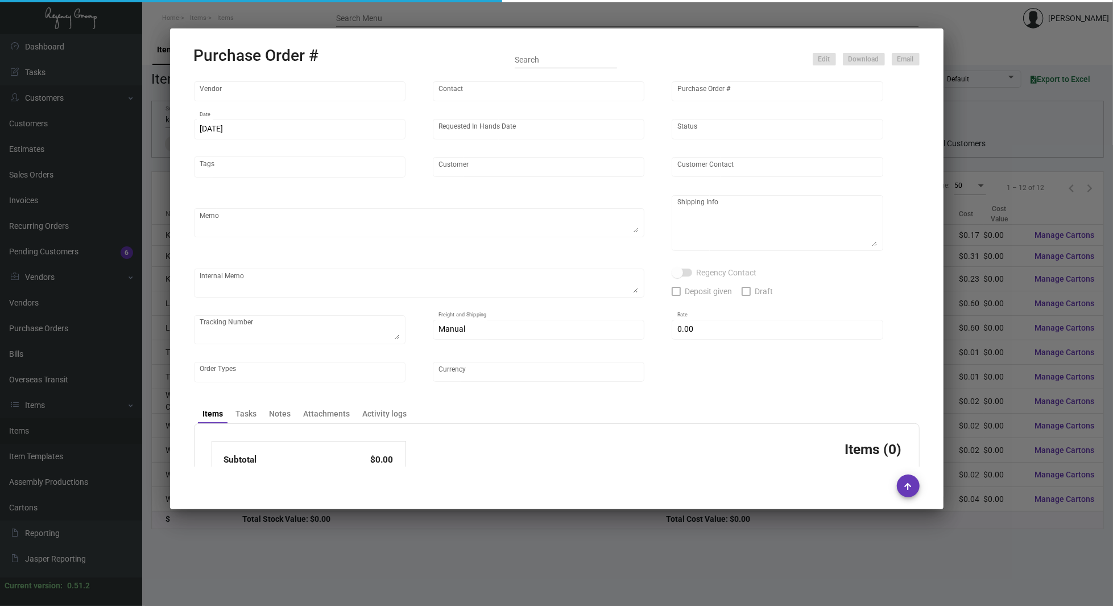
type input "[GEOGRAPHIC_DATA]"
type textarea ""NJ Warehouse The Regency Group – NJ Warehouse Attn: Receiving Department [STRE…"
type input "$ 0.00"
type input "United States Dollar $"
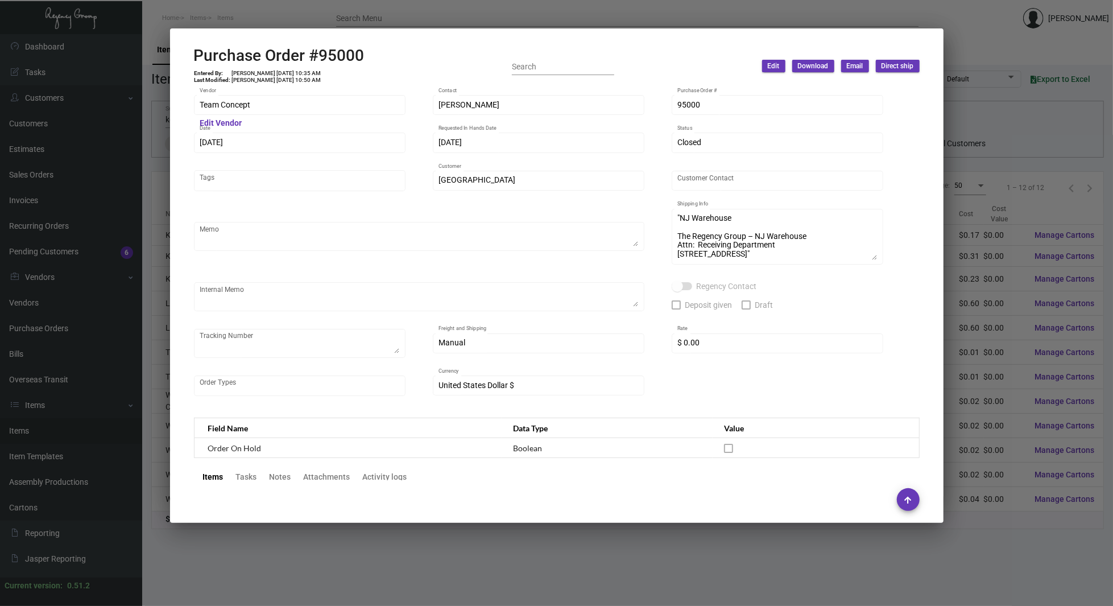
click at [210, 67] on div "Purchase Order #95000 Entered By: [PERSON_NAME] [DATE] 10:35 AM Last Modified: …" at bounding box center [279, 66] width 171 height 40
click at [337, 57] on h2 "Purchase Order #95000" at bounding box center [279, 55] width 171 height 19
copy h2 "95000"
click at [258, 111] on div "Team Concept Vendor" at bounding box center [300, 104] width 200 height 22
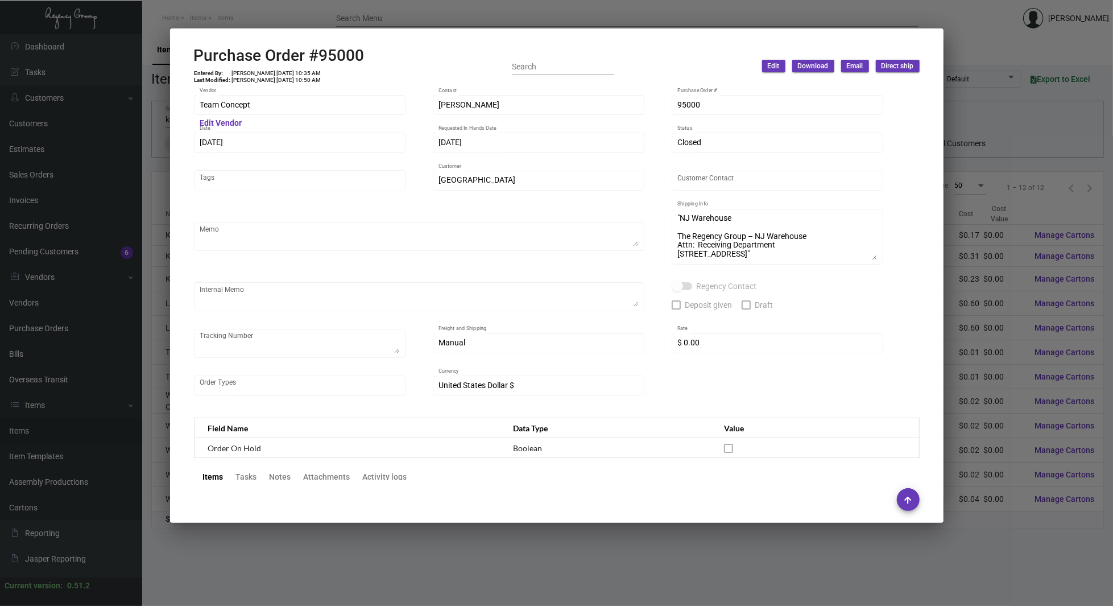
scroll to position [546, 0]
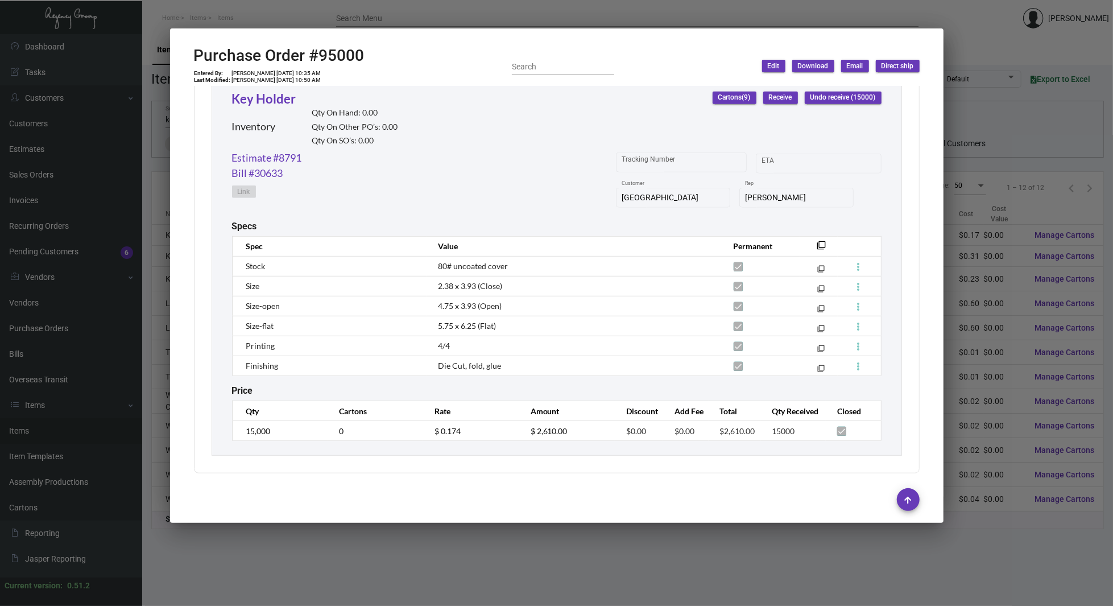
click at [192, 133] on div "Team Concept Vendor Edit Vendor [PERSON_NAME] Contact 95000 Purchase Order # [D…" at bounding box center [556, 283] width 753 height 394
click at [297, 158] on link "Estimate #8791" at bounding box center [267, 157] width 70 height 15
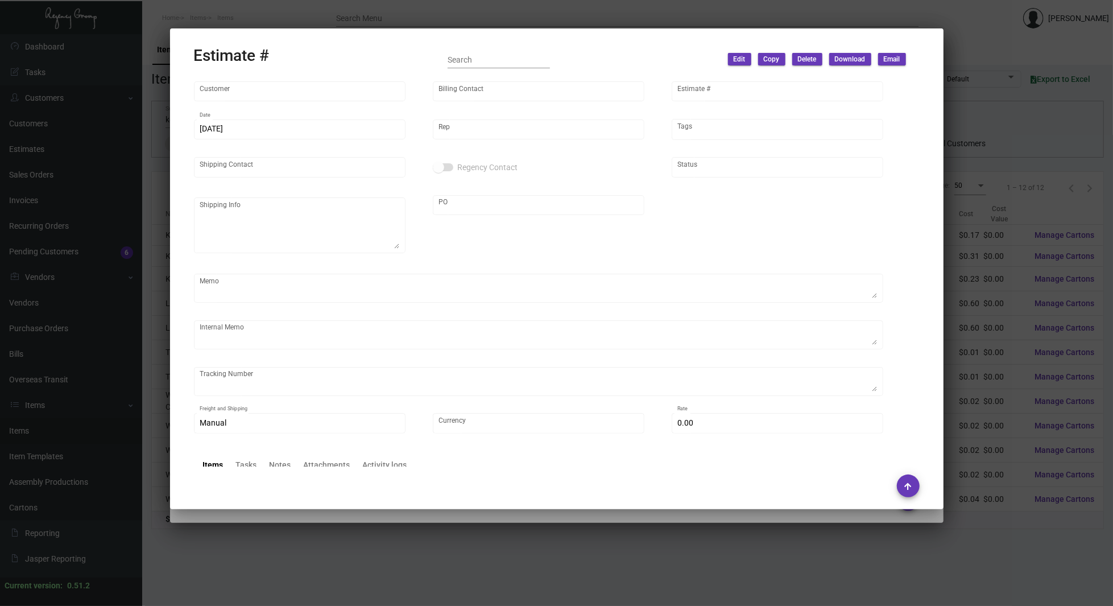
type input "[GEOGRAPHIC_DATA]"
type input "[PERSON_NAME]"
type input "8791"
type input "[DATE]"
type input "[PERSON_NAME]"
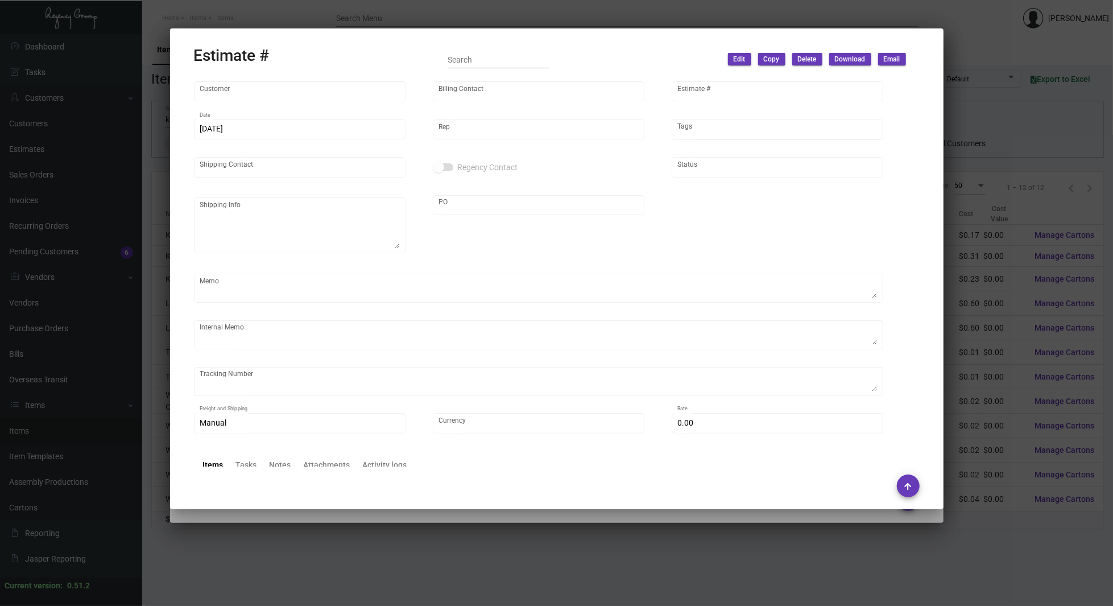
type input "[PERSON_NAME]"
type input "United States Dollar $"
type input "$ 0.00"
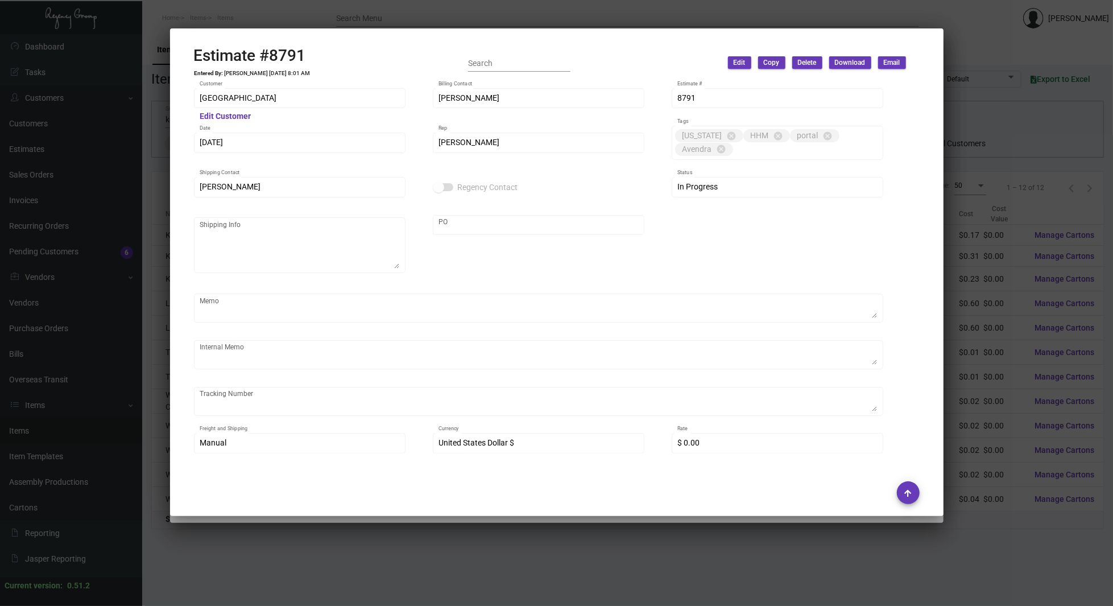
click at [281, 55] on h2 "Estimate #8791" at bounding box center [252, 55] width 117 height 19
copy h2 "8791"
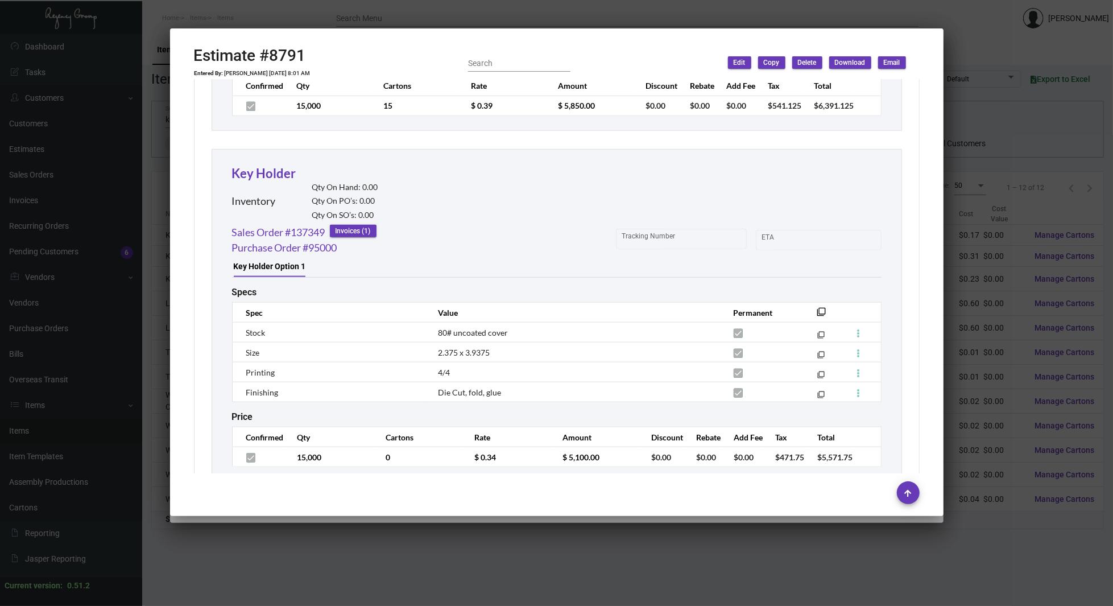
scroll to position [984, 0]
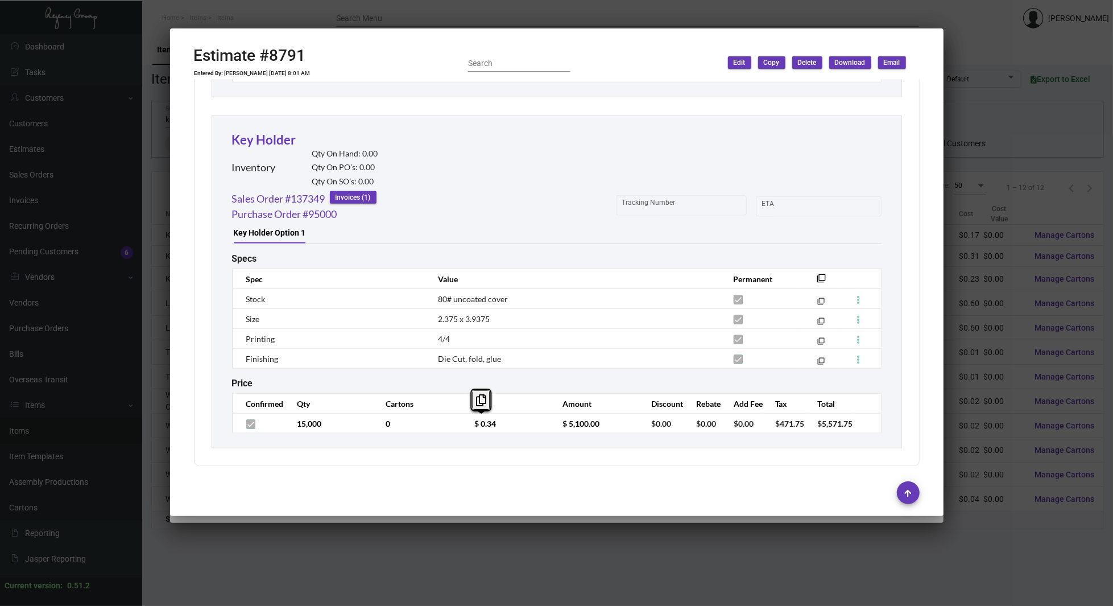
click at [262, 114] on div "Key Card - Sanctuary Inventory Qty On Hand: 0.00 Qty On PO’s: 0.00 Qty On SO’s:…" at bounding box center [557, 96] width 690 height 705
click at [127, 184] on div at bounding box center [556, 303] width 1113 height 606
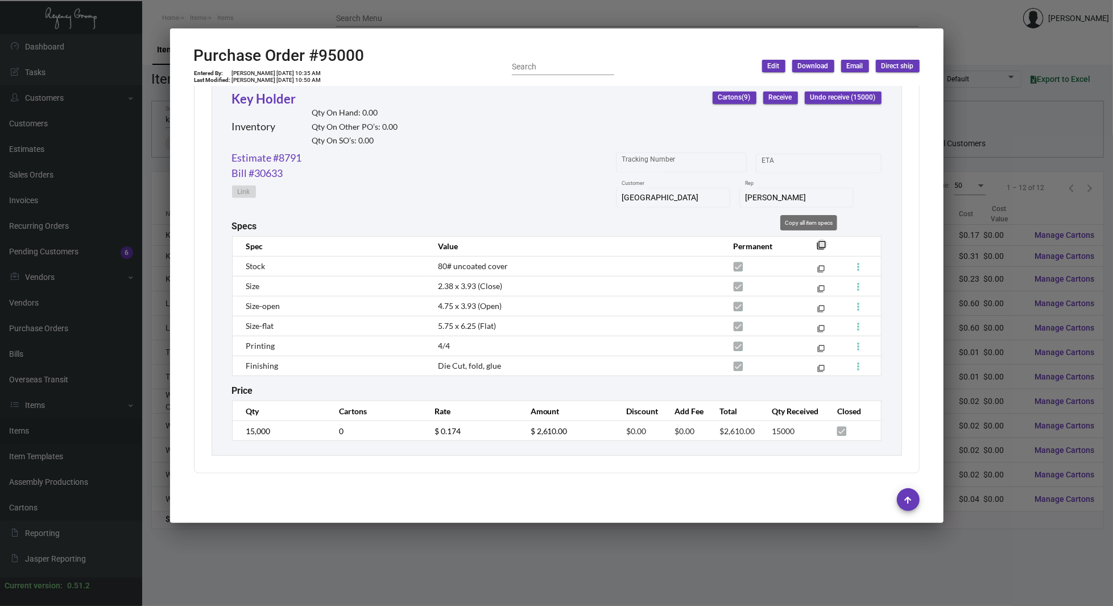
click at [817, 244] on mat-icon "filter_none" at bounding box center [821, 248] width 9 height 9
click at [196, 151] on div "Subtotal $2,610.00 Discount $0.00 Additional Fees $0.00 Shipping $0.00 Total $2…" at bounding box center [557, 208] width 726 height 530
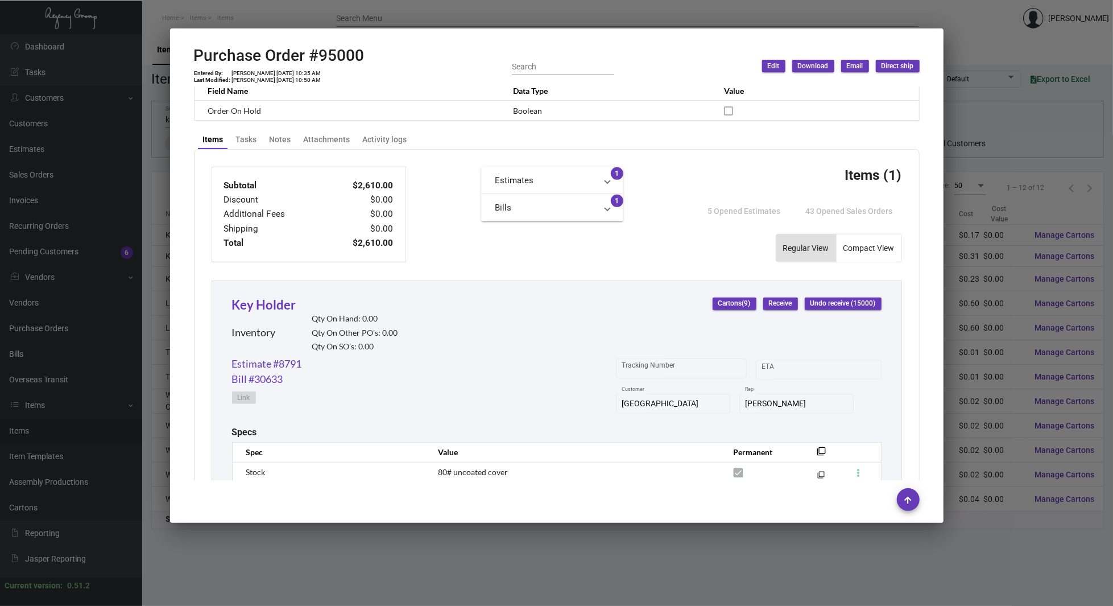
scroll to position [338, 0]
click at [299, 361] on link "Estimate #8791" at bounding box center [267, 362] width 70 height 15
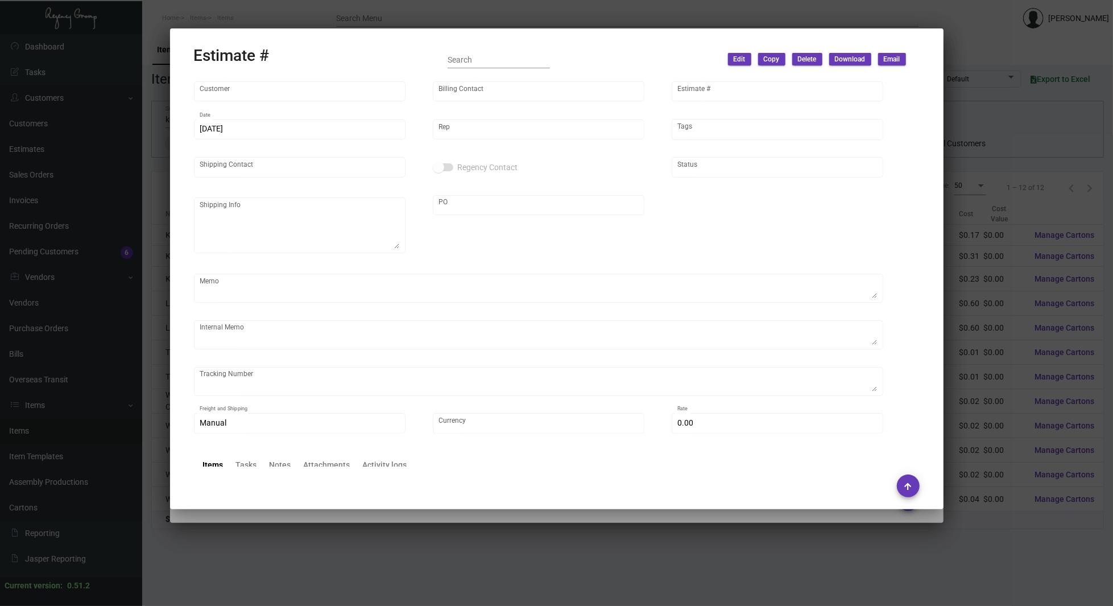
type input "[GEOGRAPHIC_DATA]"
type input "[PERSON_NAME]"
type input "8791"
type input "[DATE]"
type input "[PERSON_NAME]"
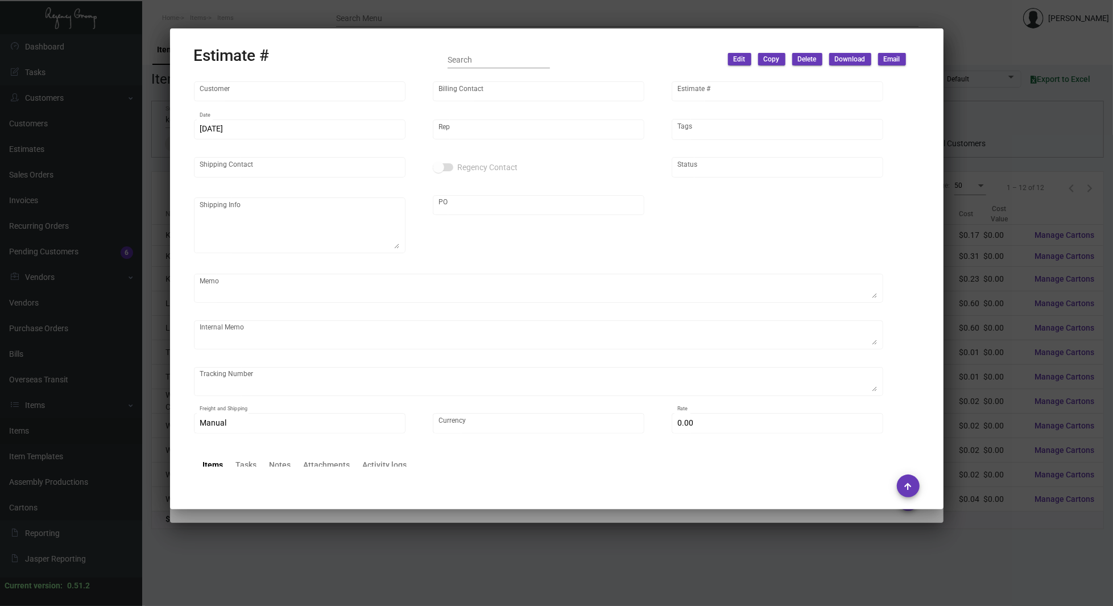
type input "[PERSON_NAME]"
type input "United States Dollar $"
type input "$ 0.00"
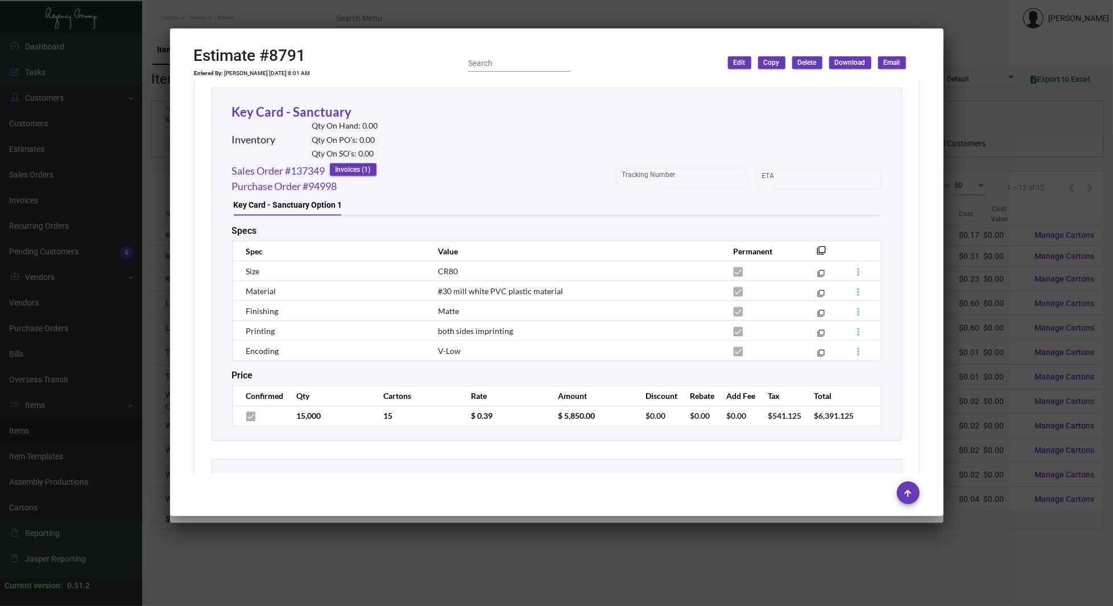
scroll to position [644, 0]
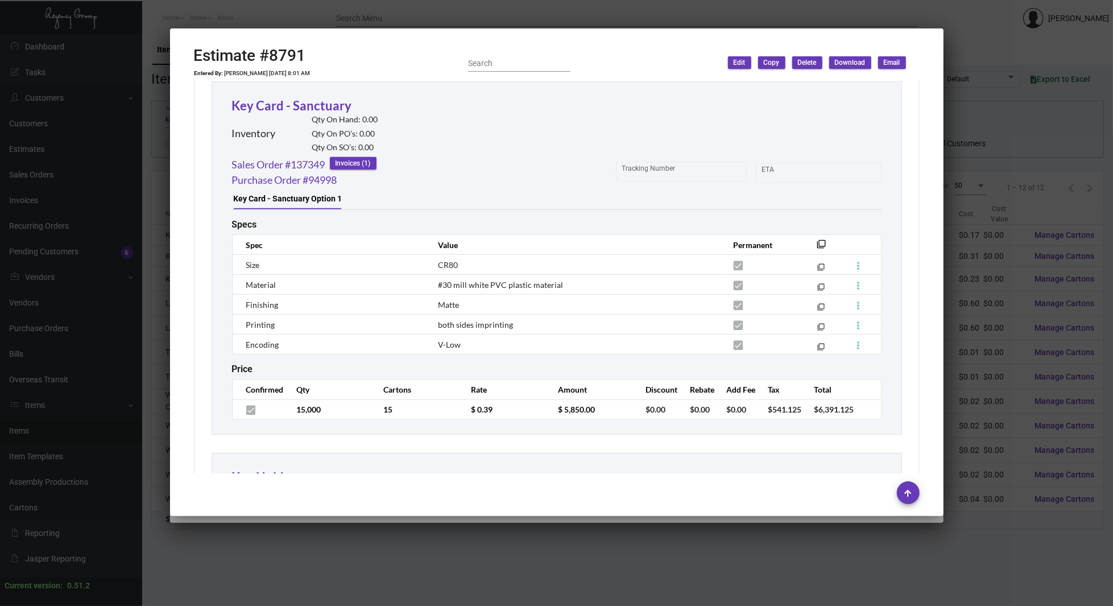
click at [239, 240] on th "Spec" at bounding box center [329, 245] width 194 height 20
click at [208, 285] on div "Subtotal $10,950.00 Discount $0.00 Rebate $0.00 Additional Fees $0.00 Shipping …" at bounding box center [557, 351] width 726 height 903
click at [196, 126] on div "Subtotal $10,950.00 Discount $0.00 Rebate $0.00 Additional Fees $0.00 Shipping …" at bounding box center [557, 351] width 726 height 903
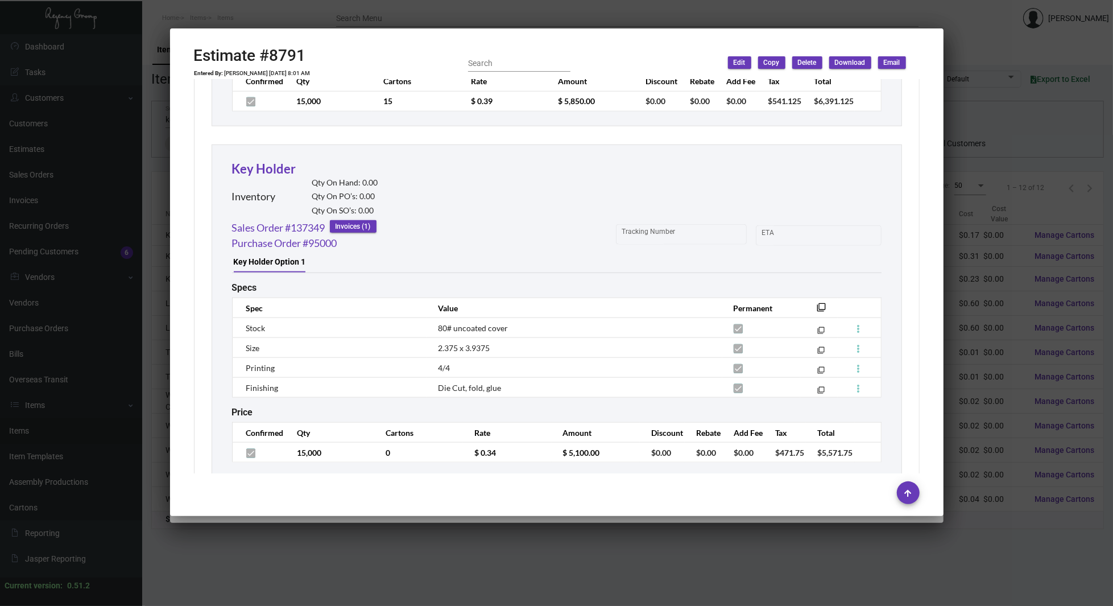
scroll to position [984, 0]
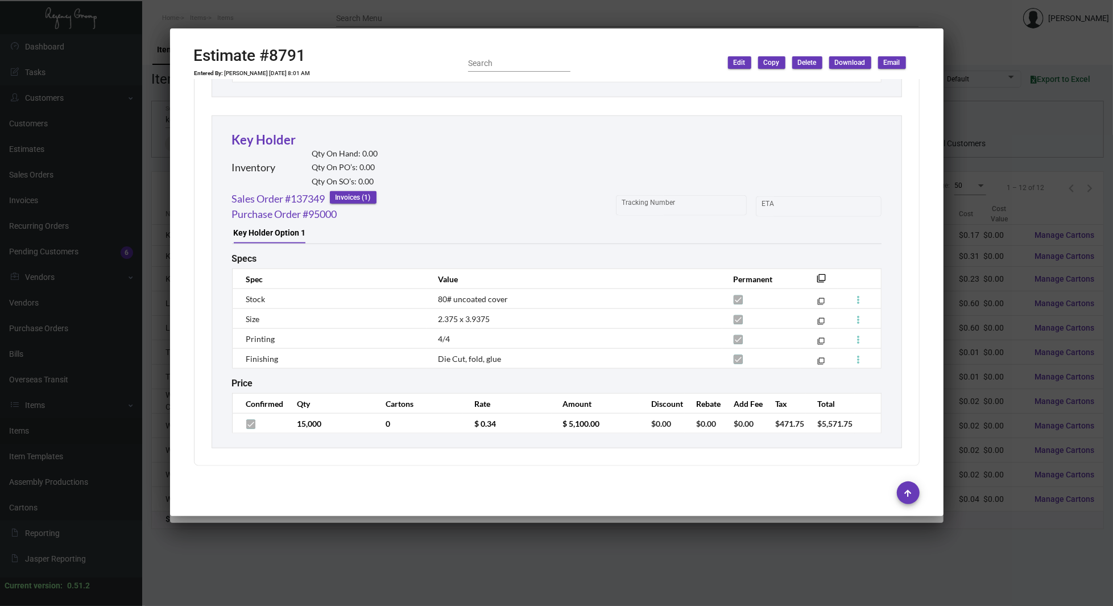
click at [212, 189] on div "Key Holder Inventory Qty On Hand: 0.00 Qty On PO’s: 0.00 Qty On SO’s: 0.00 Sale…" at bounding box center [557, 281] width 690 height 333
click at [239, 113] on div "Key Card - Sanctuary Inventory Qty On Hand: 0.00 Qty On PO’s: 0.00 Qty On SO’s:…" at bounding box center [557, 96] width 690 height 705
click at [258, 151] on div "Inventory Qty On Hand: 0.00 Qty On PO’s: 0.00 Qty On SO’s: 0.00" at bounding box center [305, 170] width 146 height 42
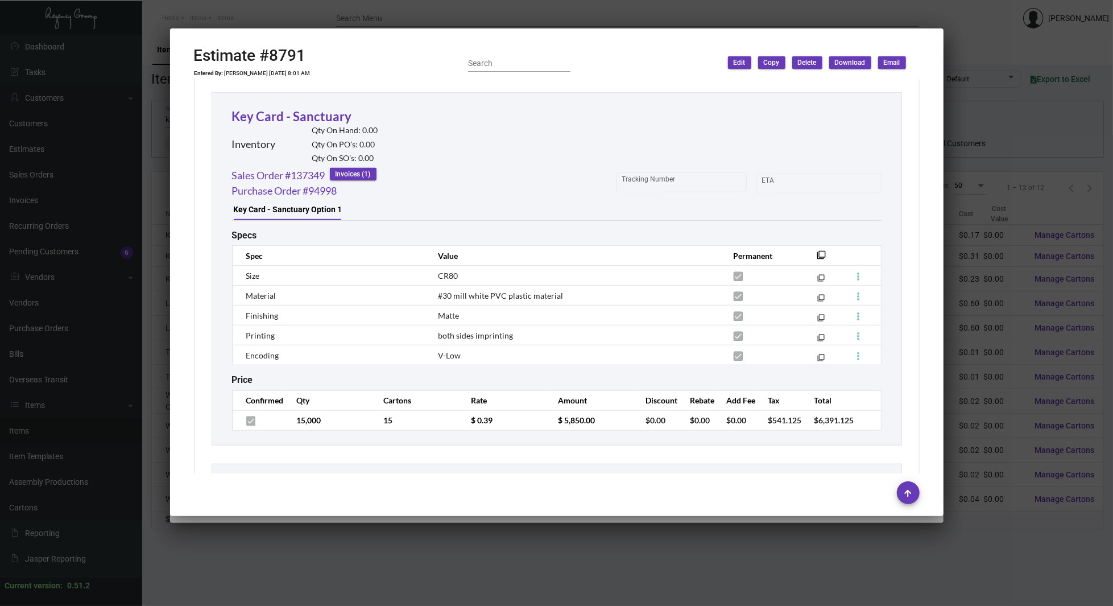
scroll to position [547, 0]
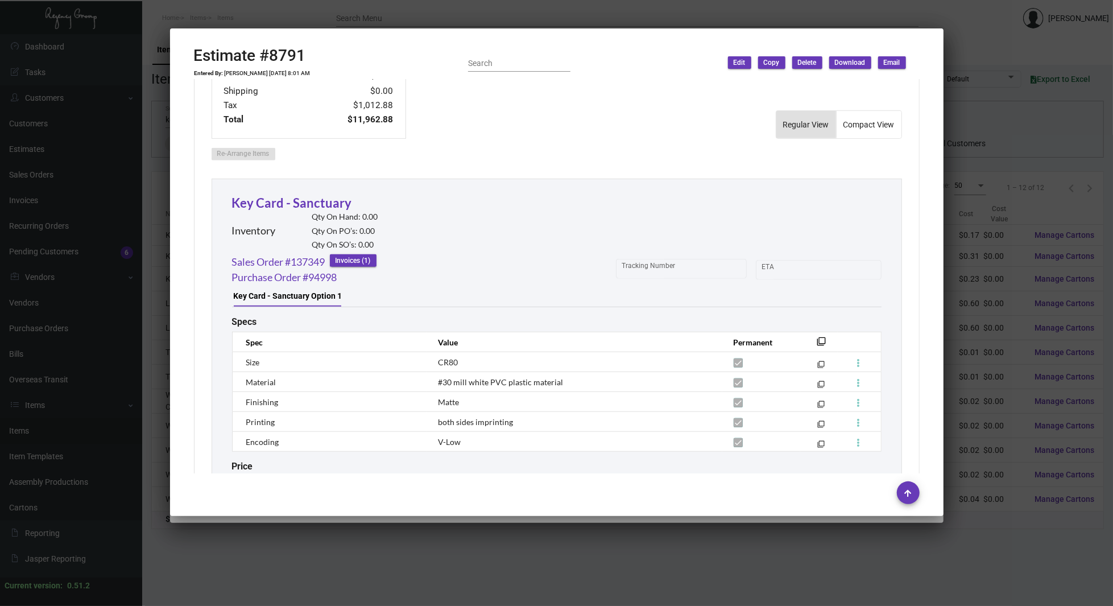
click at [102, 189] on div at bounding box center [556, 303] width 1113 height 606
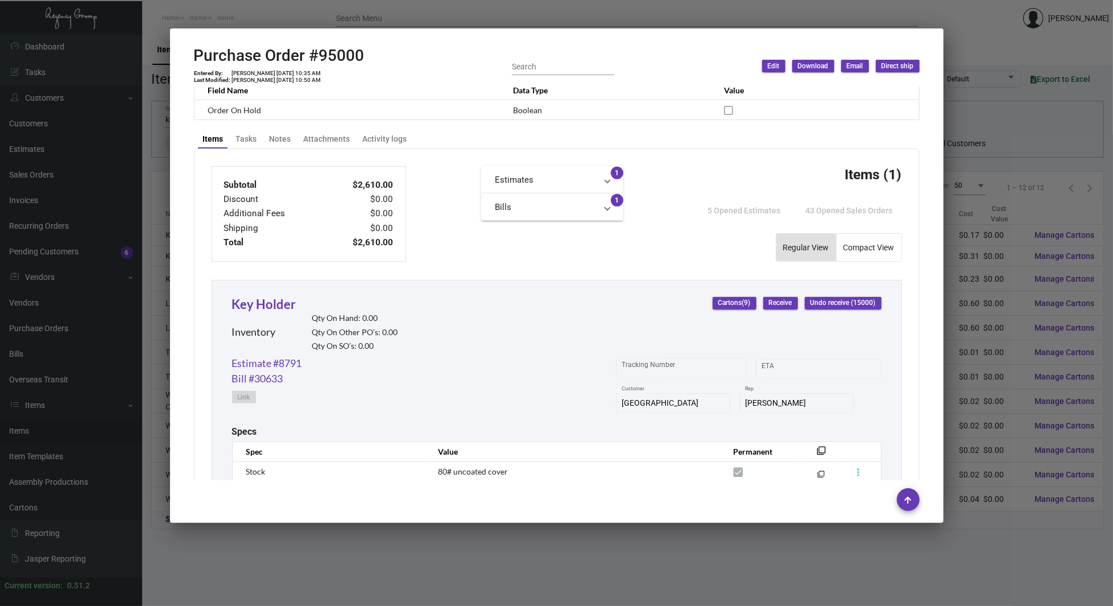
click at [135, 228] on div at bounding box center [556, 303] width 1113 height 606
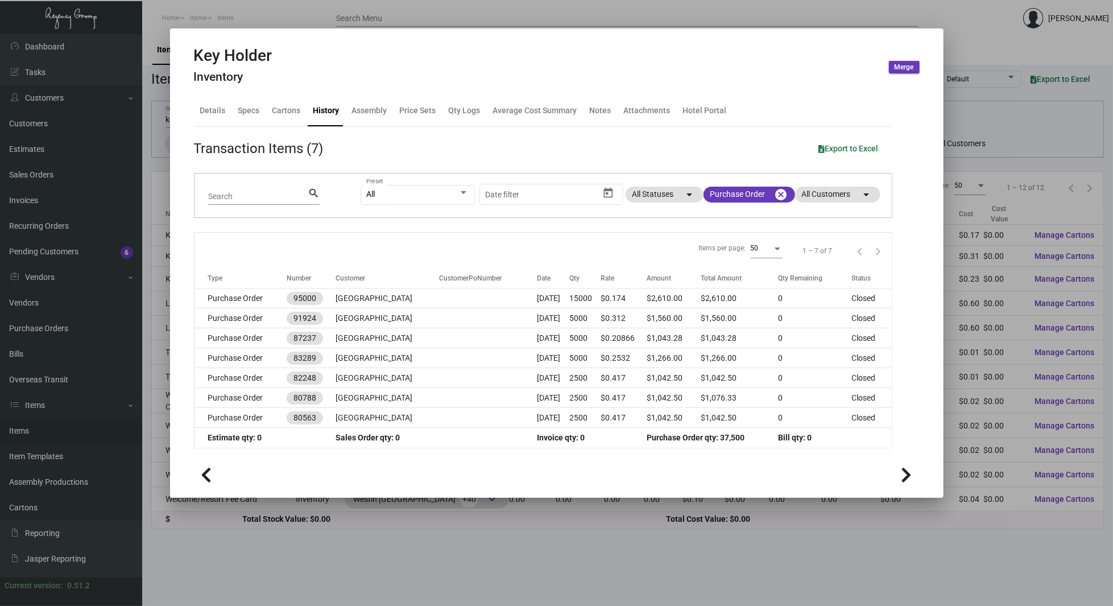
click at [160, 131] on div at bounding box center [556, 303] width 1113 height 606
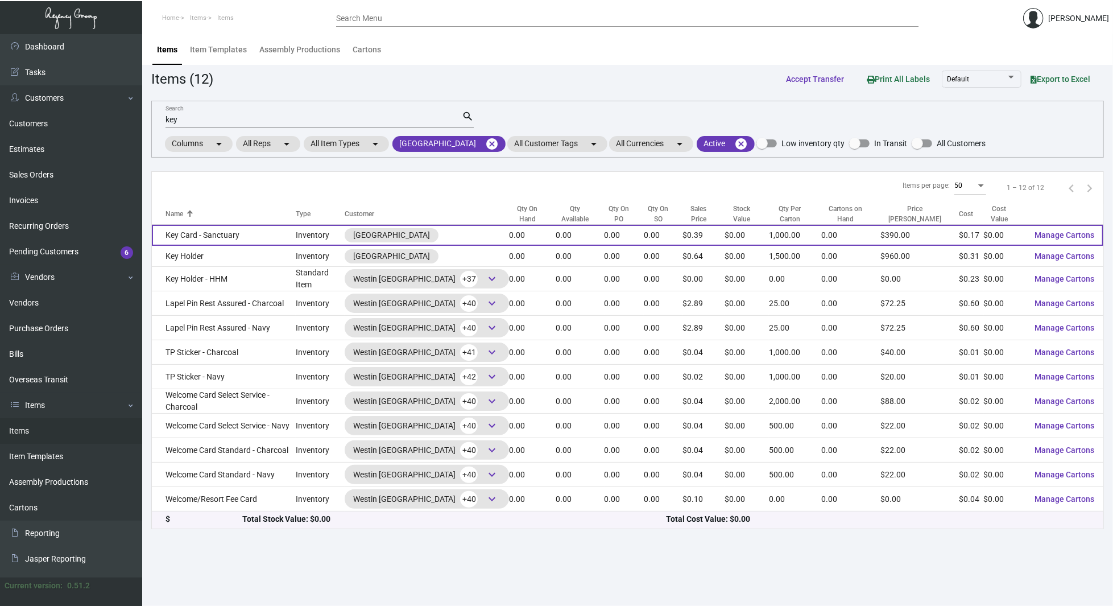
click at [267, 239] on td "Key Card - Sanctuary" at bounding box center [224, 235] width 144 height 21
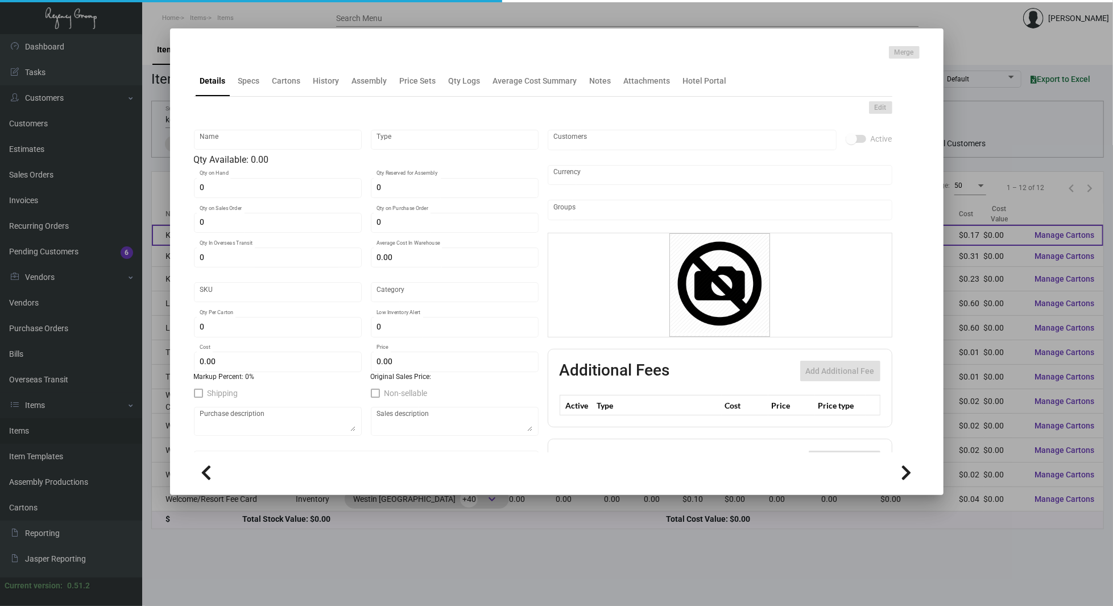
type input "Key Card - Sanctuary"
type input "Inventory"
type input "$ 0.17034"
type input "SBR-KC"
type input "Overseas"
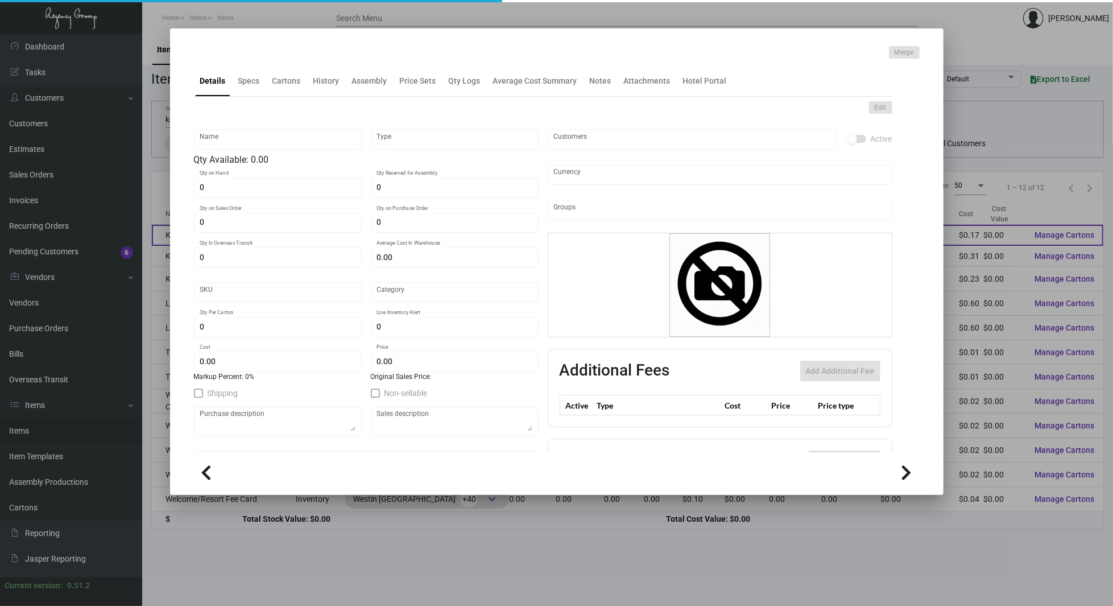
type input "1,000"
type input "$ 0.167"
type input "$ 0.39"
checkbox input "true"
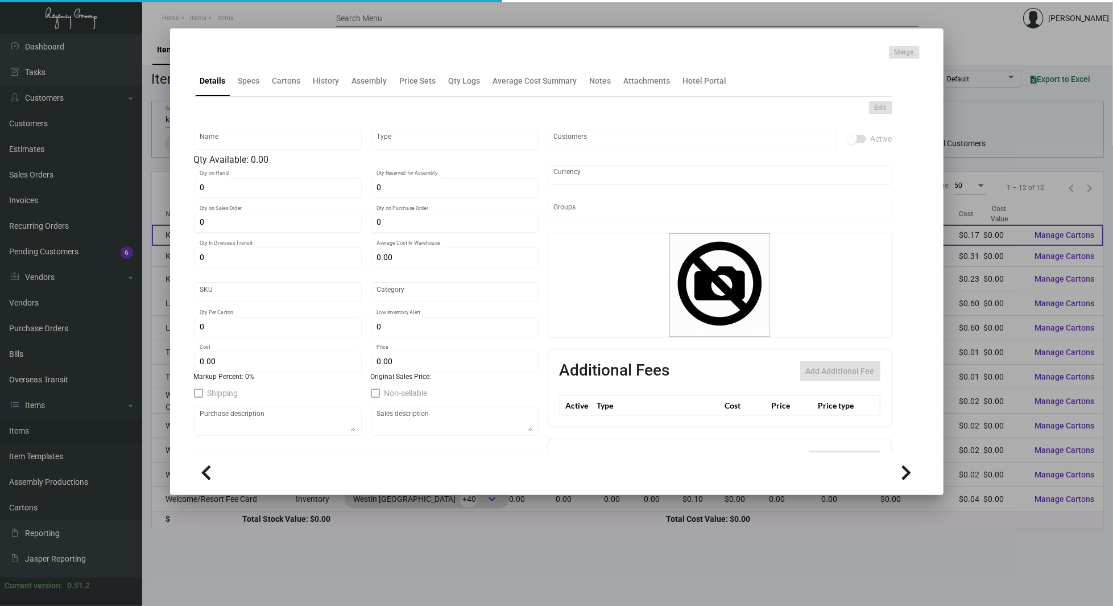
type input "United States Dollar $"
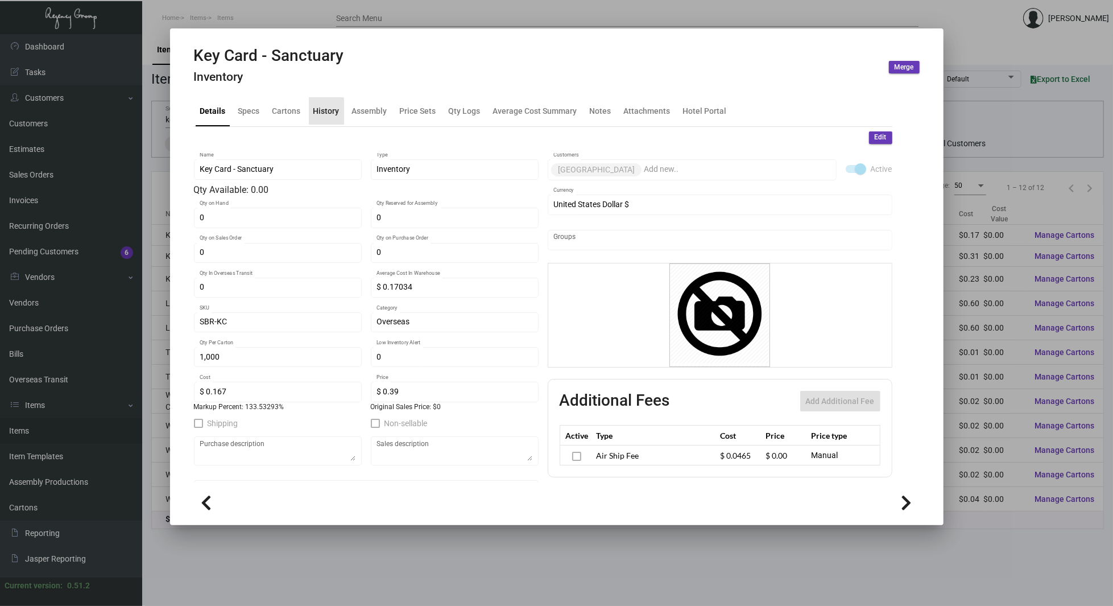
click at [321, 117] on div "History" at bounding box center [326, 110] width 35 height 27
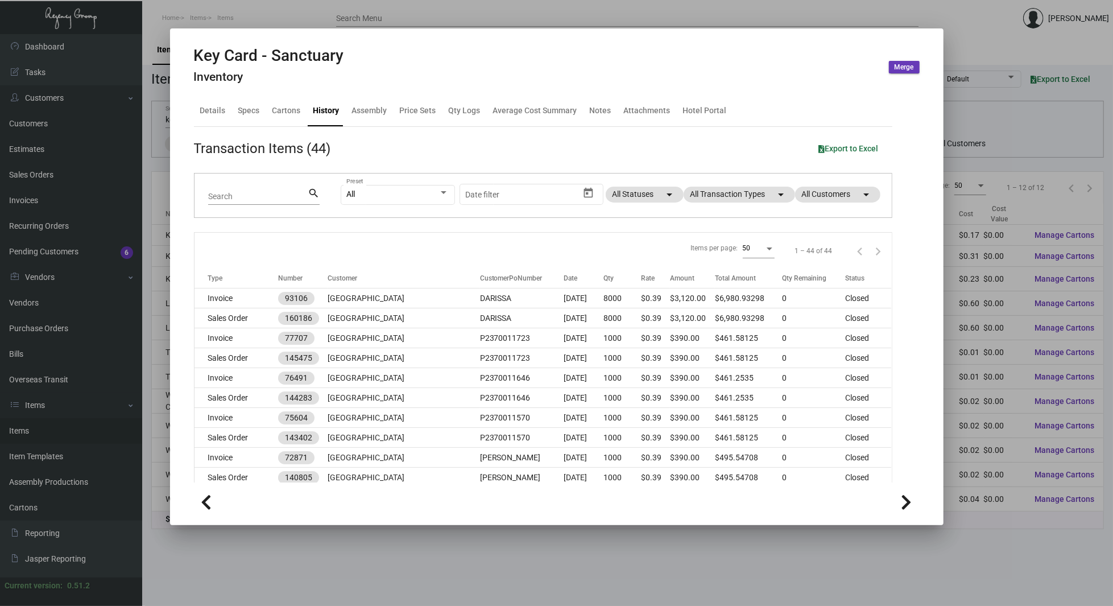
click at [734, 183] on div "All Preset Start date – Date filter All Statuses arrow_drop_down All Transactio…" at bounding box center [609, 195] width 537 height 44
click at [731, 187] on mat-chip "All Transaction Types arrow_drop_down" at bounding box center [739, 195] width 111 height 16
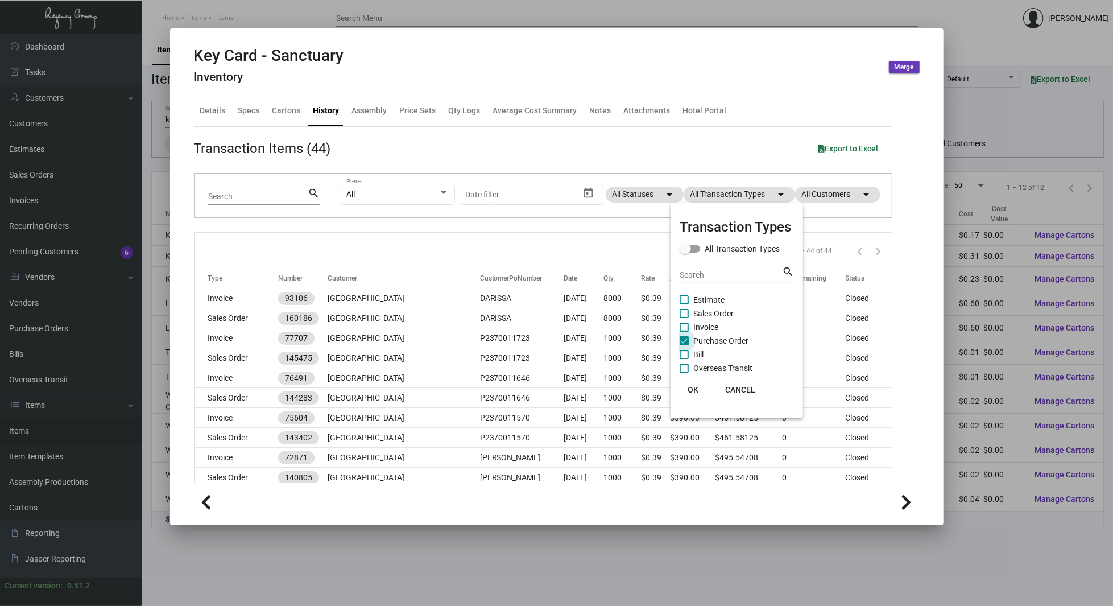
click at [714, 340] on span "Purchase Order" at bounding box center [720, 341] width 55 height 14
click at [684, 345] on input "Purchase Order" at bounding box center [684, 345] width 1 height 1
click at [714, 340] on span "Purchase Order" at bounding box center [720, 341] width 55 height 14
click at [684, 345] on input "Purchase Order" at bounding box center [684, 345] width 1 height 1
checkbox input "true"
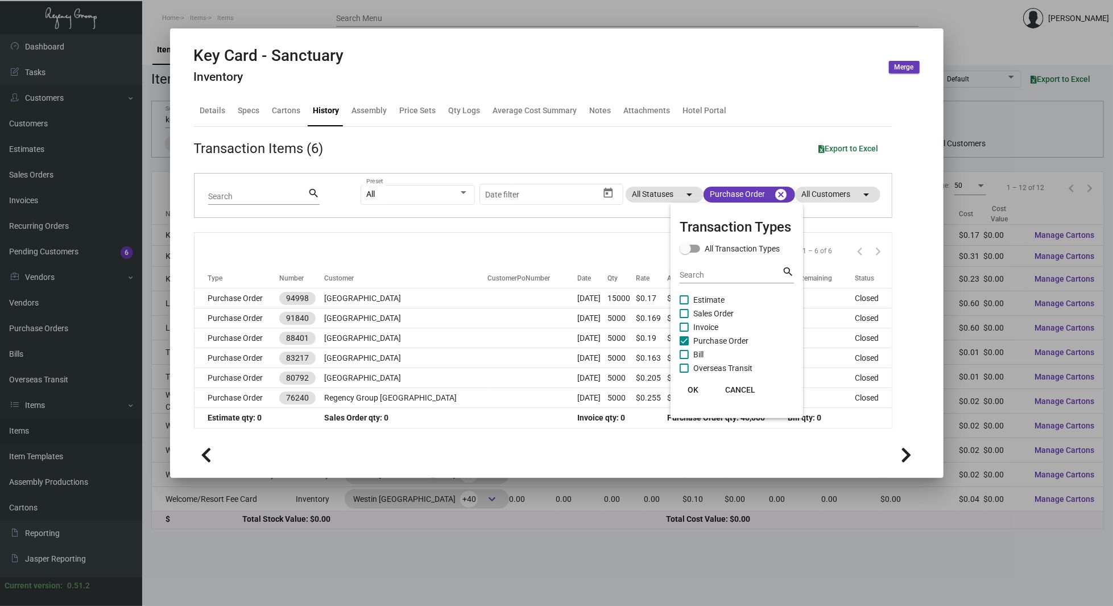
click at [449, 296] on div at bounding box center [556, 303] width 1113 height 606
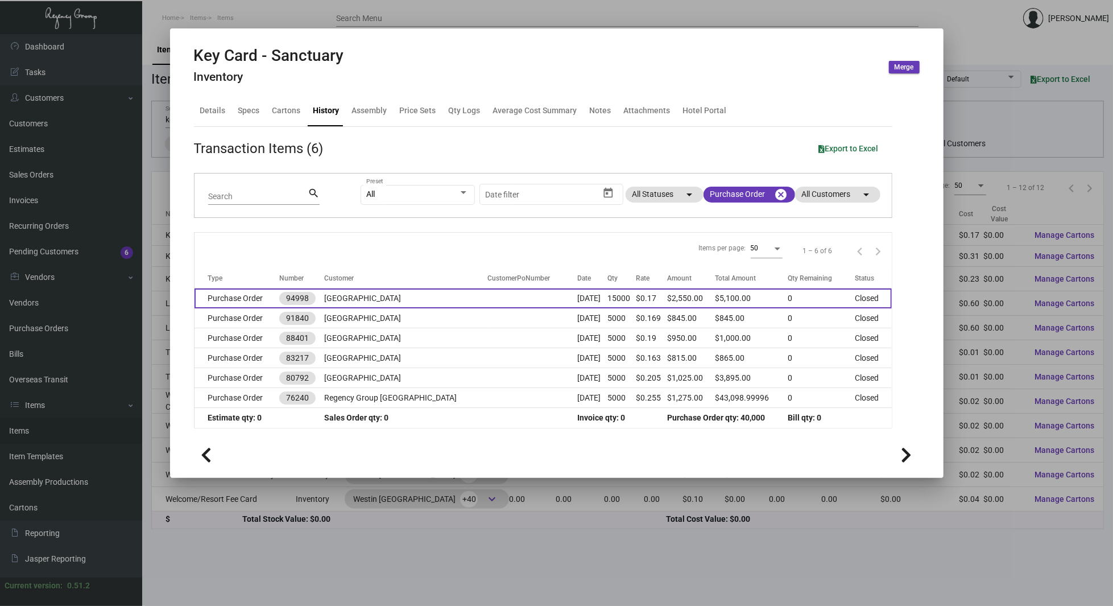
click at [421, 297] on td "[GEOGRAPHIC_DATA]" at bounding box center [405, 298] width 163 height 20
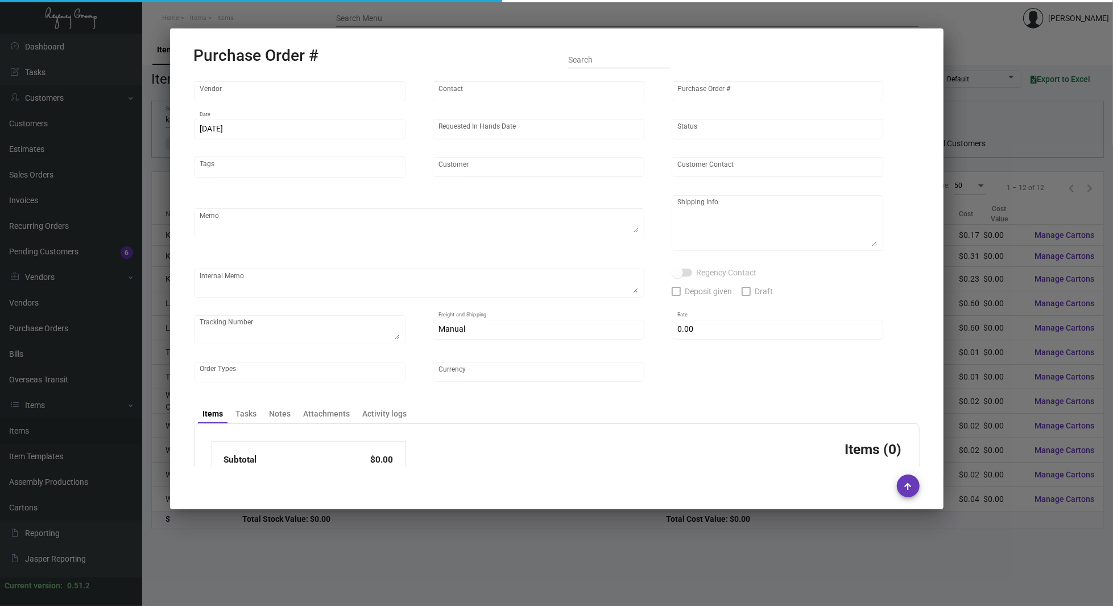
type input "Nexqo"
type input "[PERSON_NAME]"
type input "94998"
type input "[DATE]"
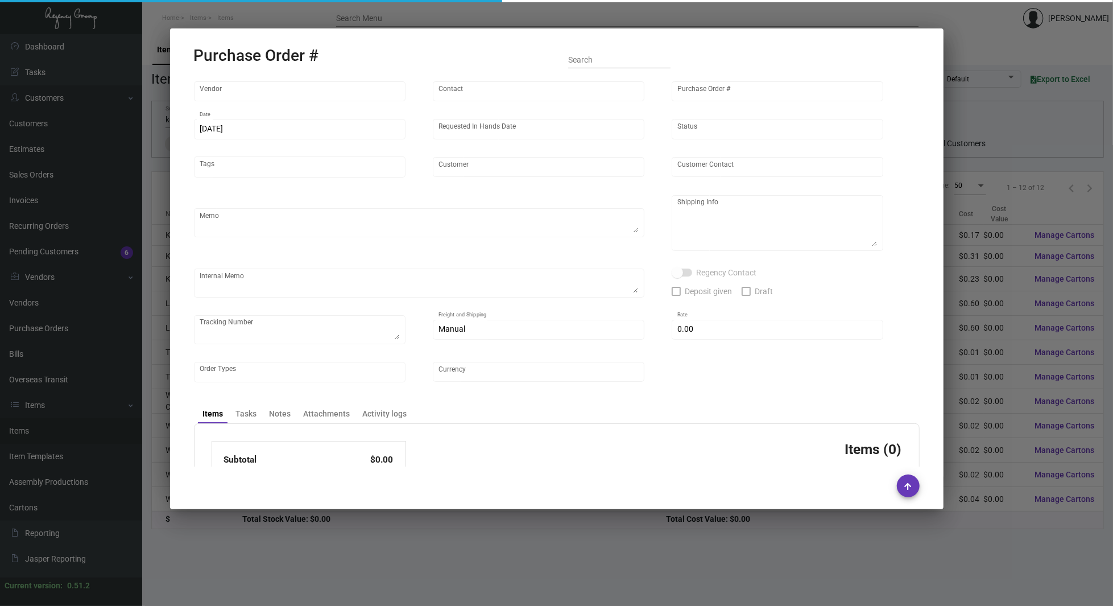
type input "[GEOGRAPHIC_DATA]"
type textarea "AIR 7500 to LA BOAT 7500 to [GEOGRAPHIC_DATA]."
type textarea "Regency Group NJ - [PERSON_NAME] [STREET_ADDRESS]"
checkbox input "true"
type input "$ 0.00"
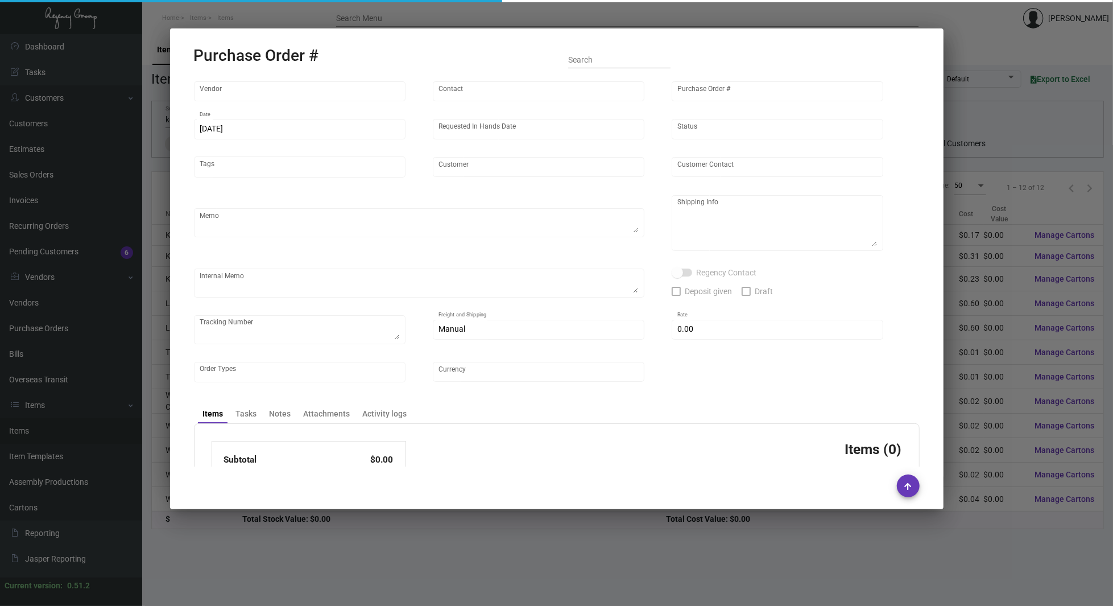
type input "United States Dollar $"
